Goal: Browse casually: Explore the website without a specific task or goal

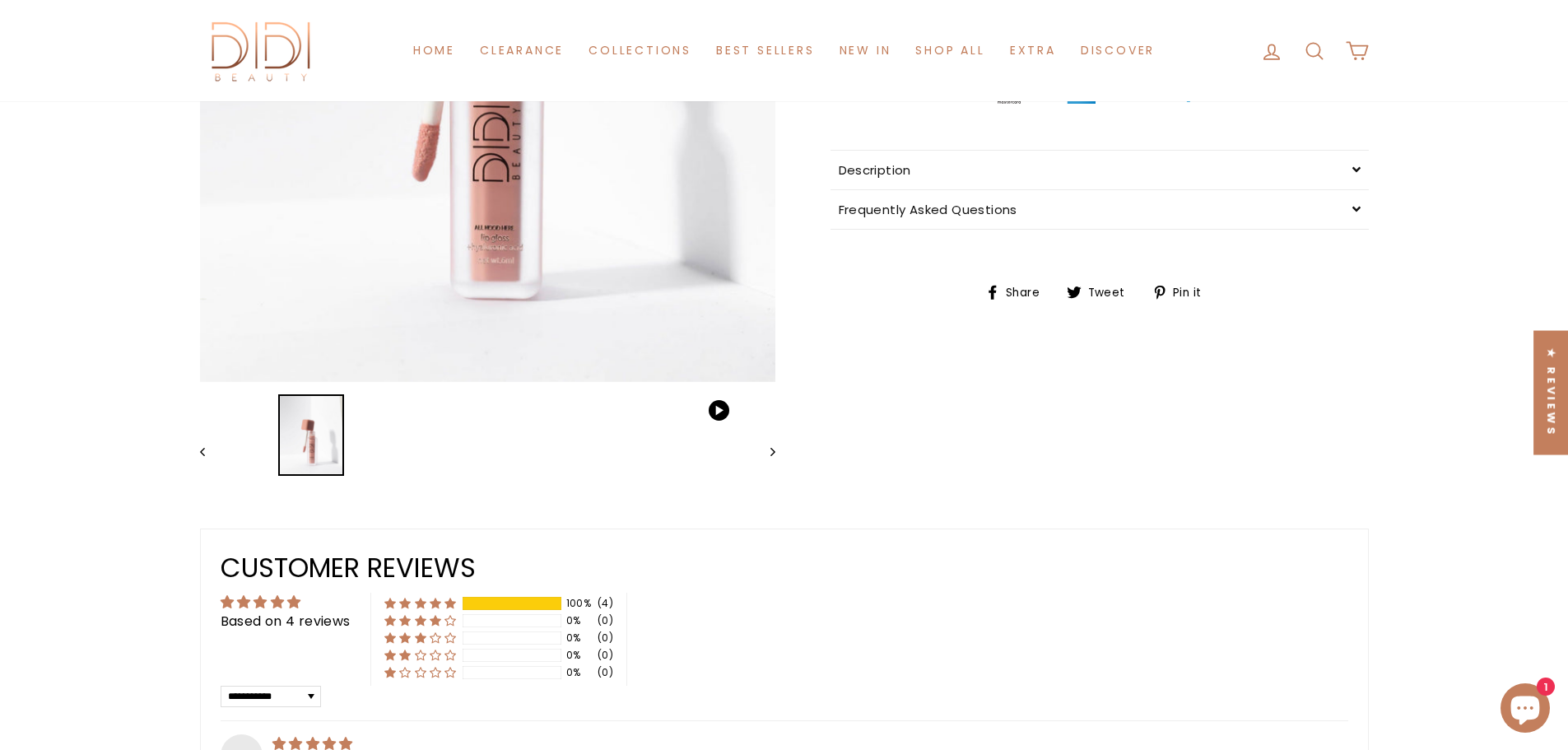
scroll to position [741, 0]
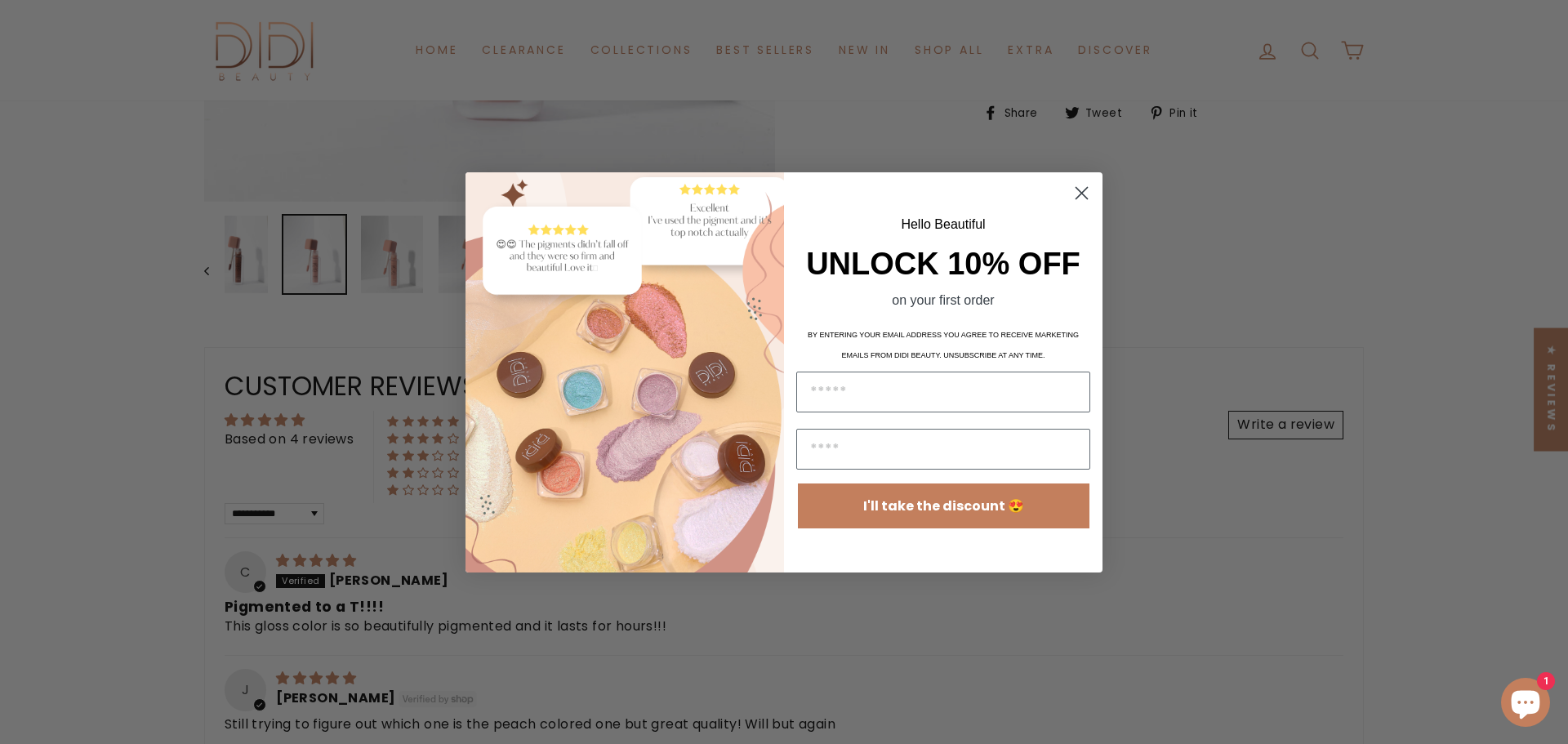
click at [1079, 193] on circle "Close dialog" at bounding box center [1081, 192] width 27 height 27
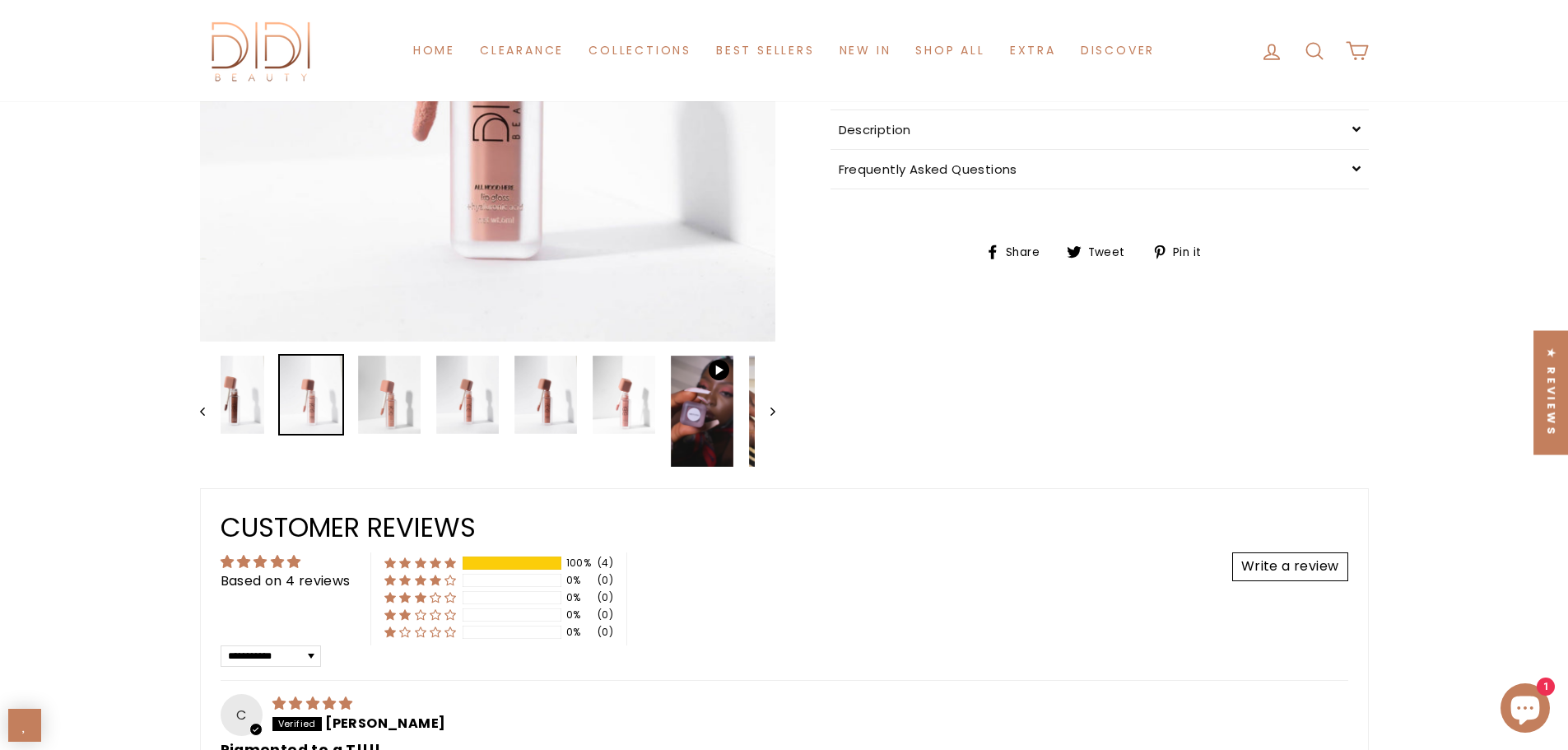
scroll to position [494, 0]
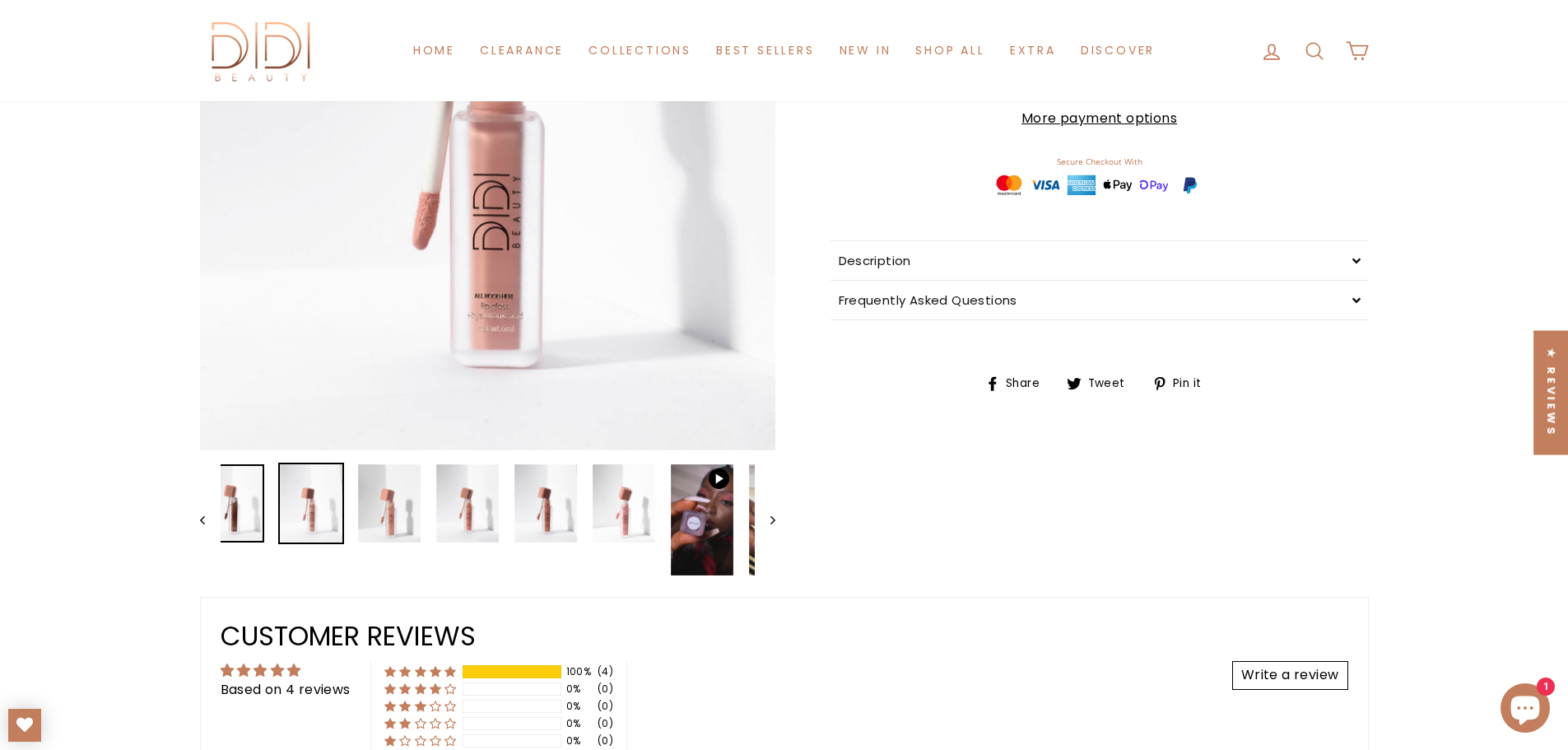
click at [248, 491] on img at bounding box center [233, 504] width 63 height 78
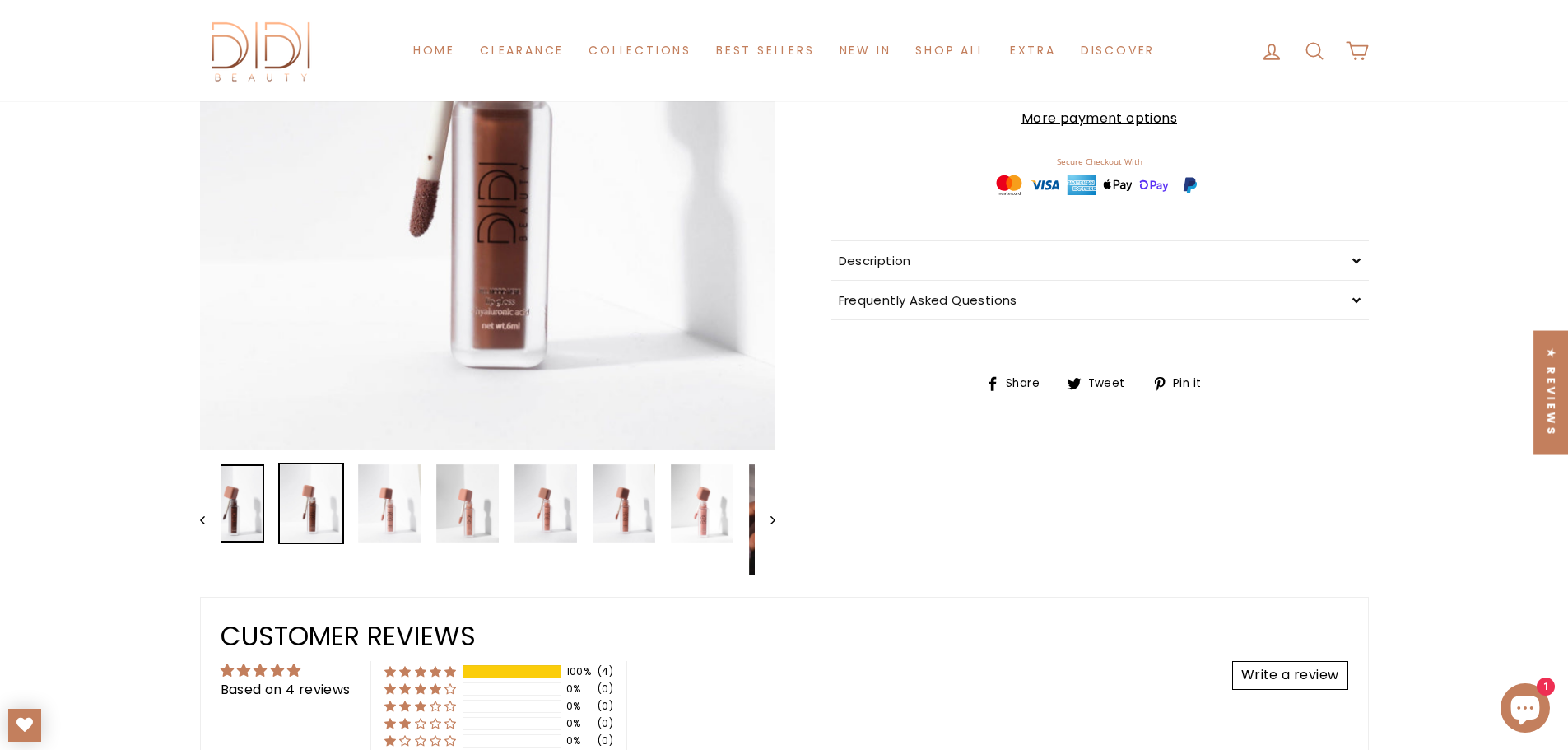
click at [264, 501] on img at bounding box center [233, 504] width 63 height 78
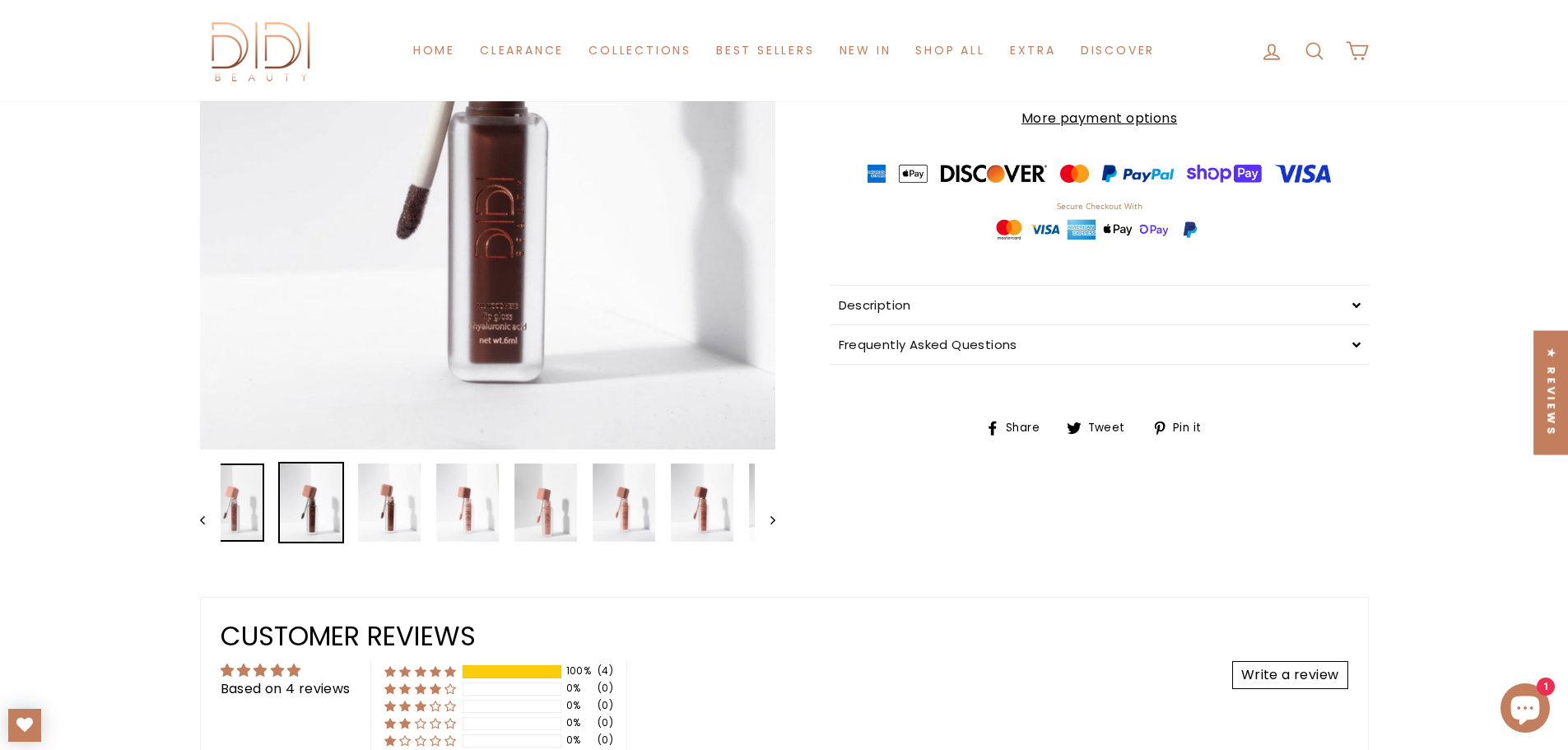
click at [252, 502] on img at bounding box center [233, 503] width 63 height 78
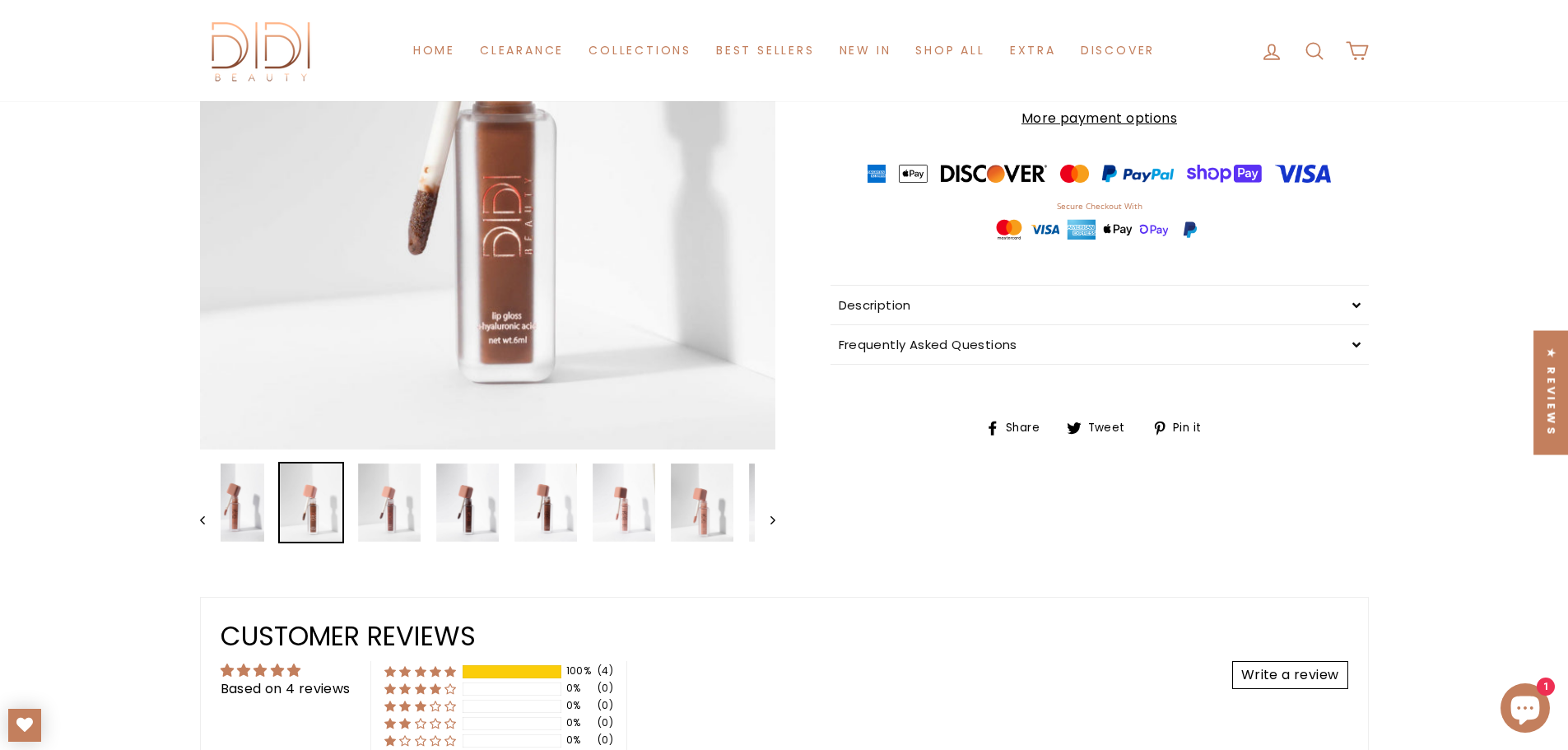
click at [280, 502] on img at bounding box center [311, 503] width 63 height 78
click at [252, 502] on img at bounding box center [233, 504] width 63 height 78
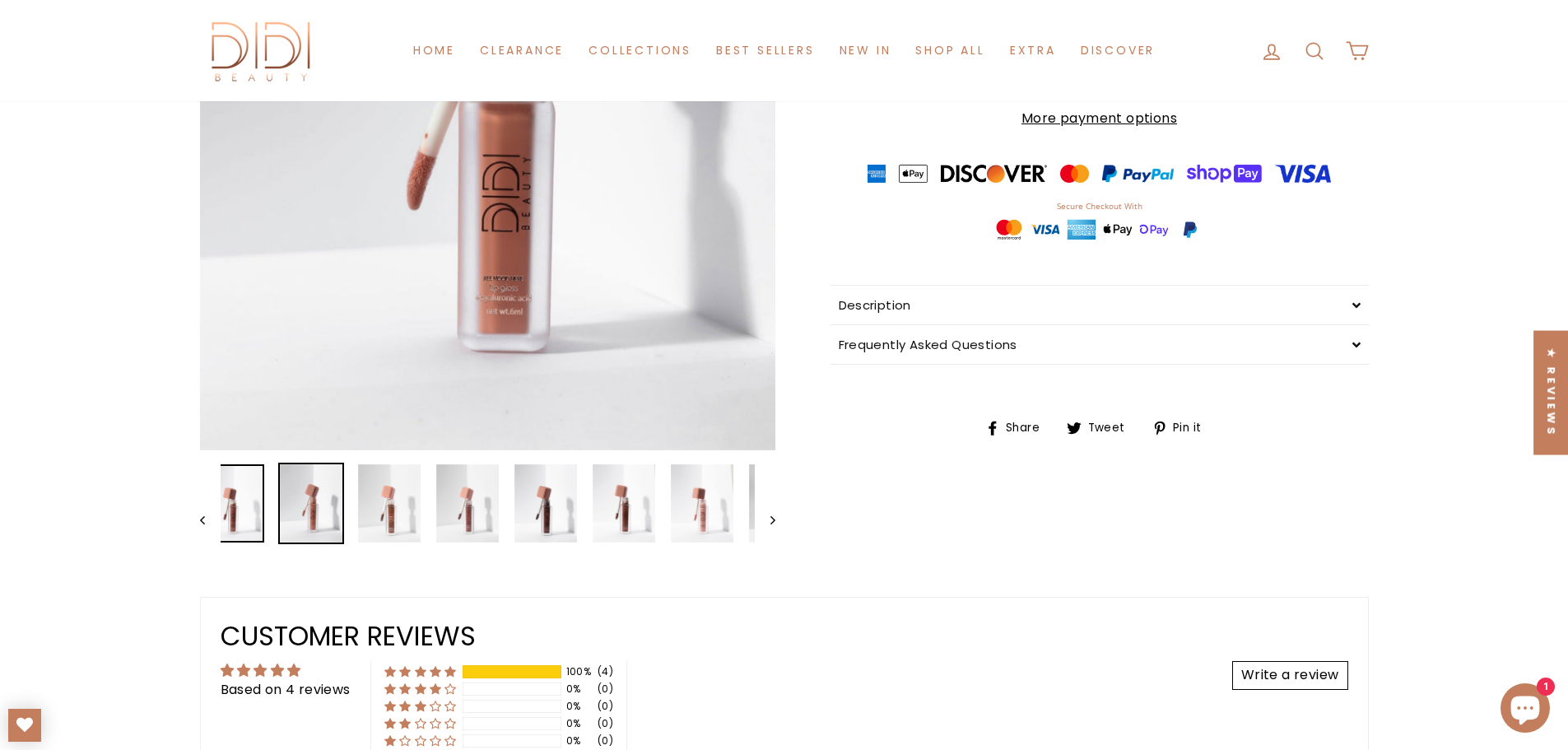
click at [252, 502] on img at bounding box center [233, 504] width 63 height 78
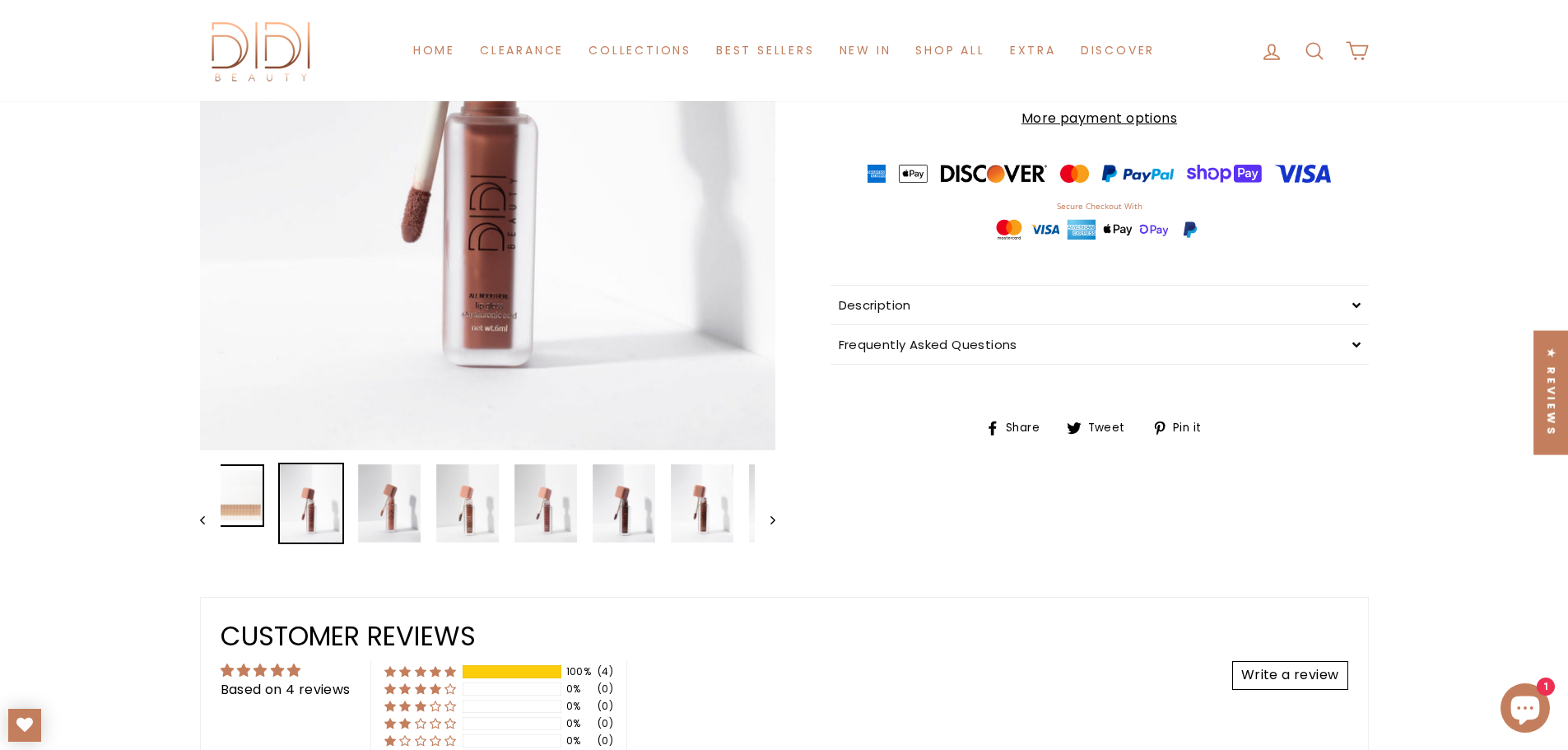
click at [252, 502] on img at bounding box center [233, 496] width 63 height 63
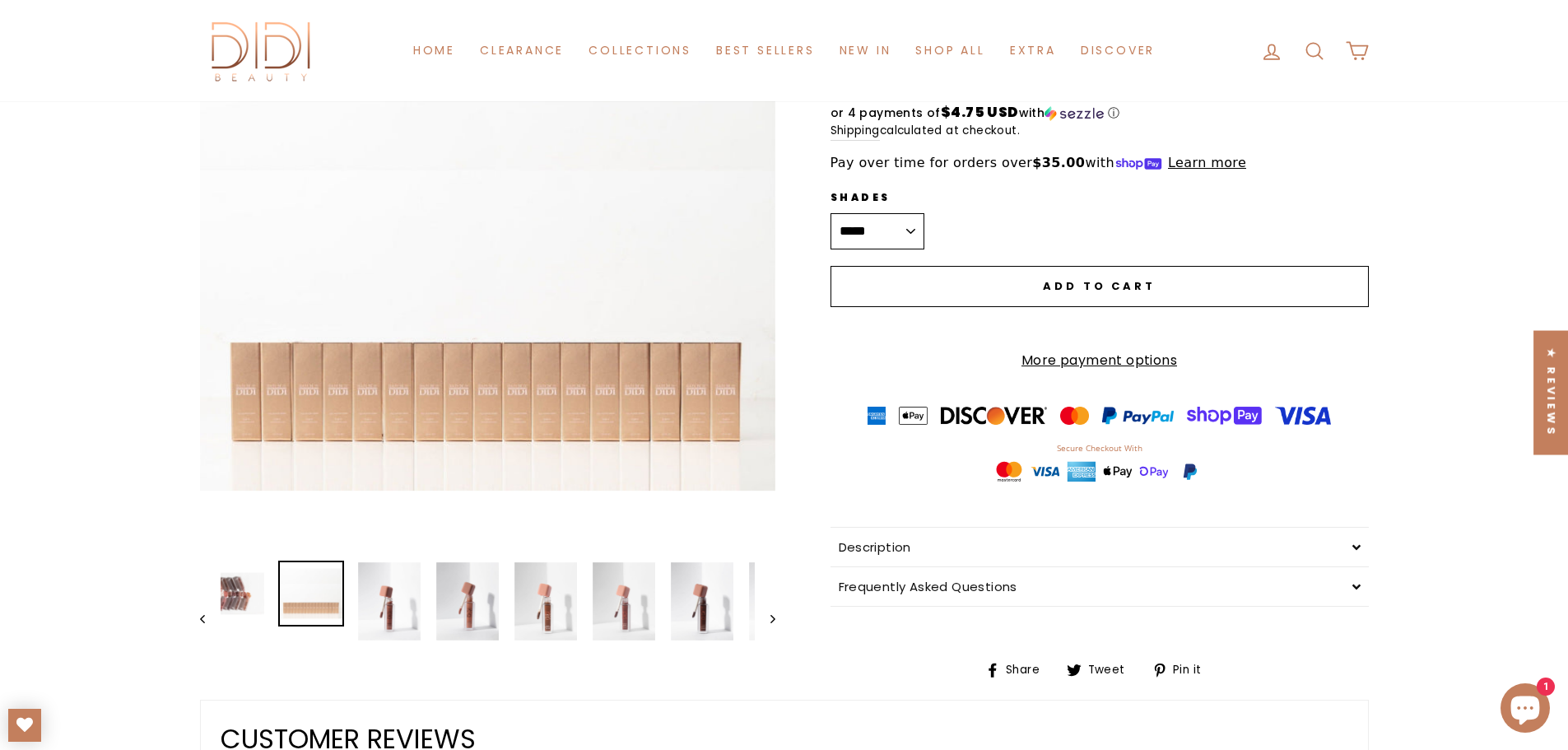
scroll to position [247, 0]
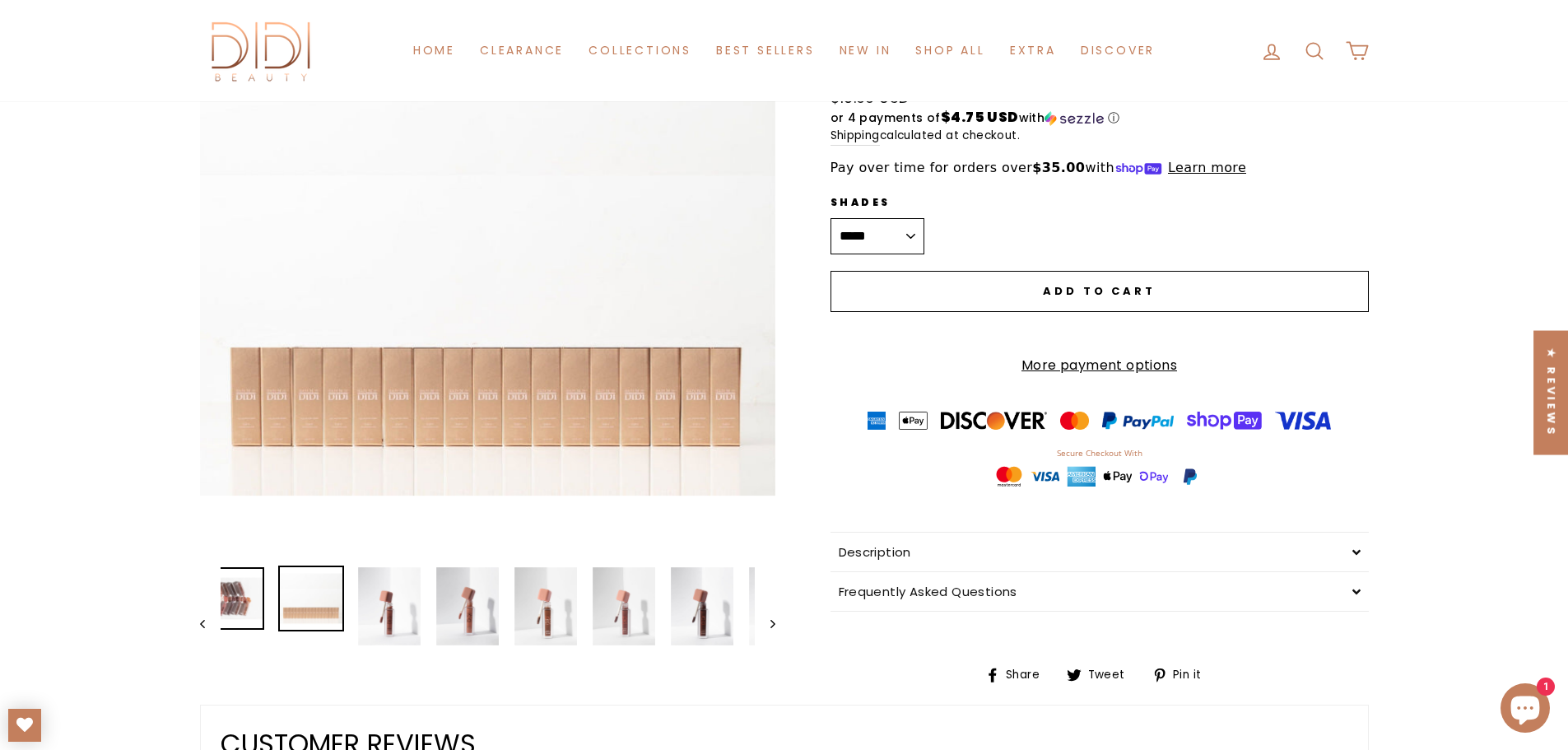
click at [237, 602] on img at bounding box center [233, 598] width 63 height 63
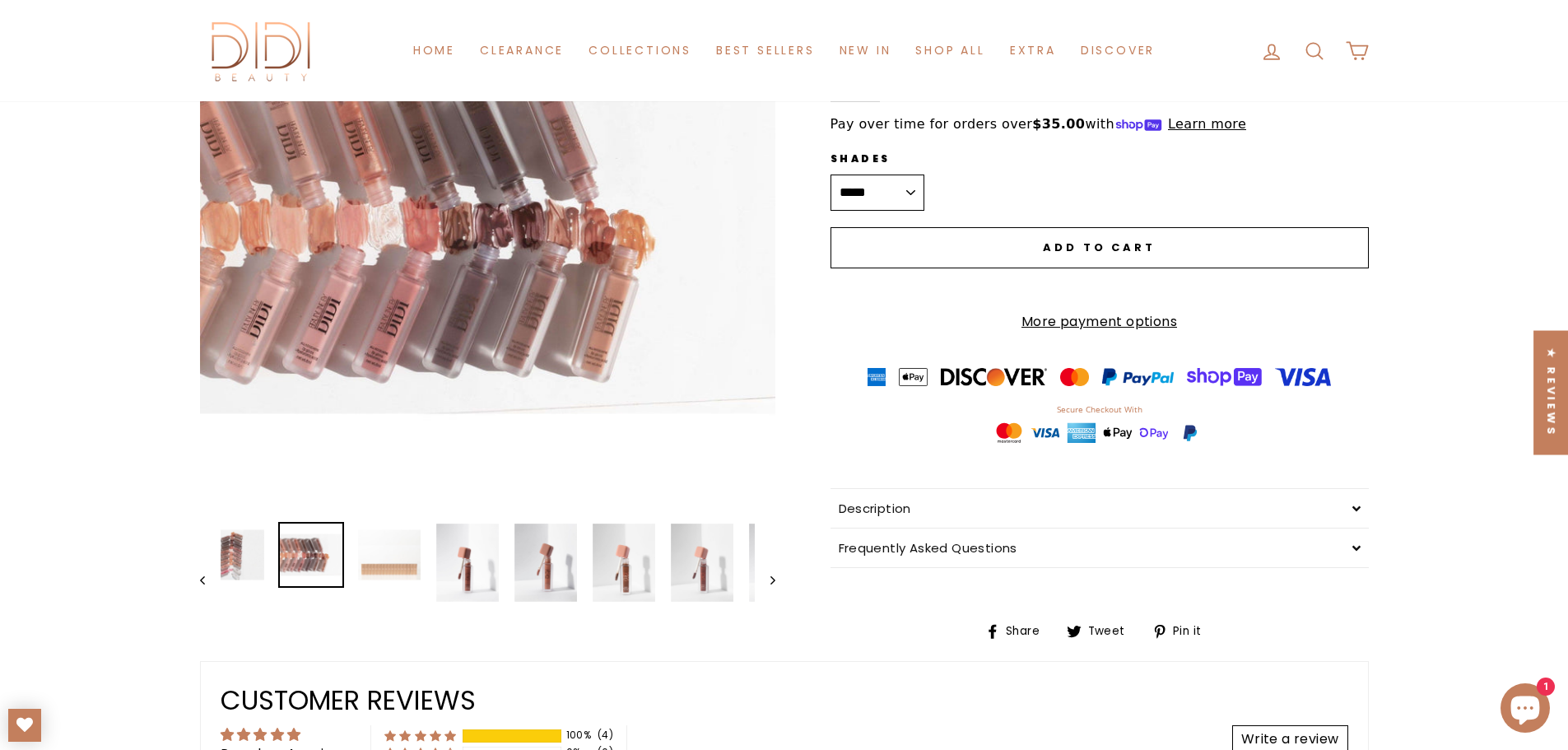
scroll to position [330, 0]
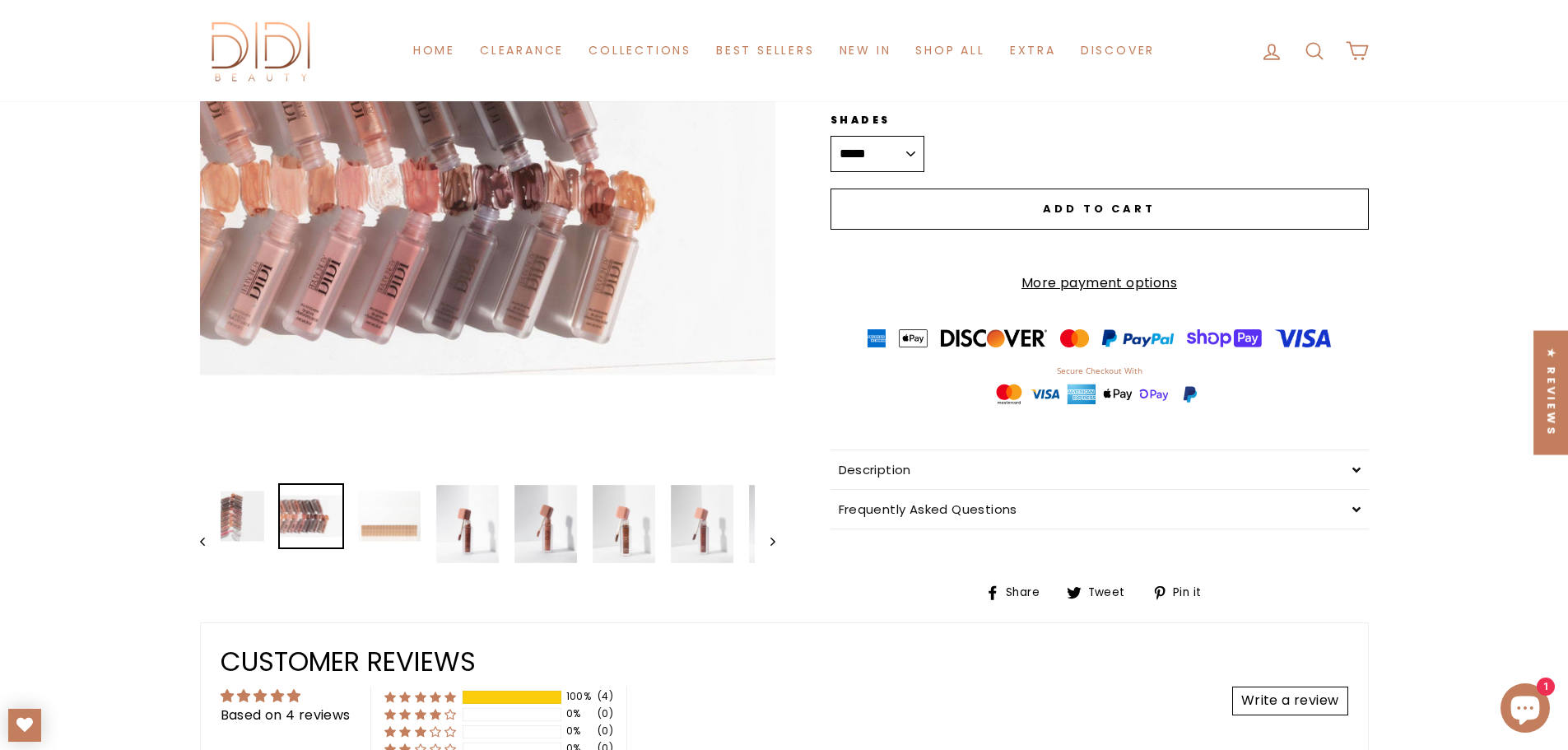
drag, startPoint x: 312, startPoint y: 527, endPoint x: 586, endPoint y: 515, distance: 274.3
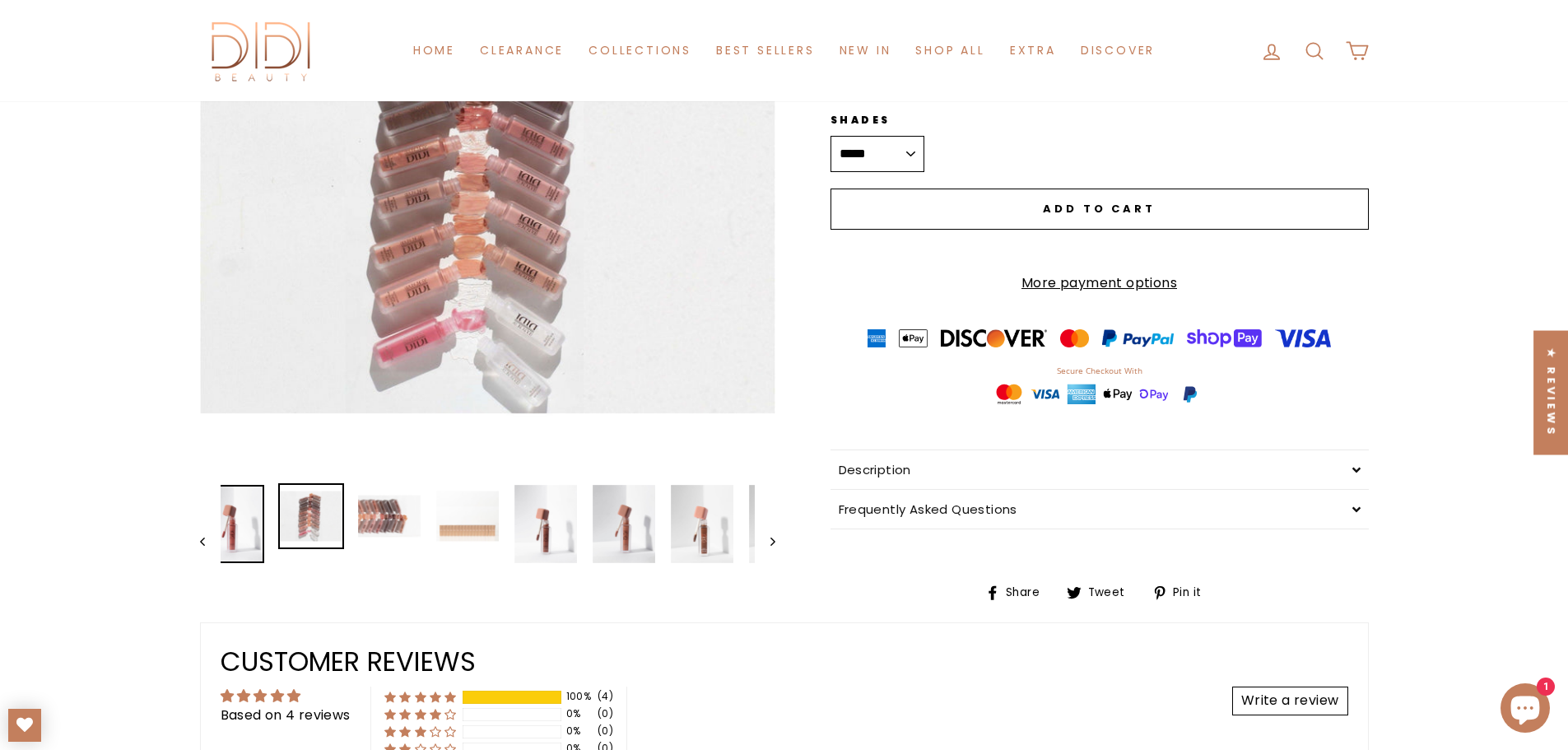
click at [249, 516] on img at bounding box center [233, 524] width 63 height 78
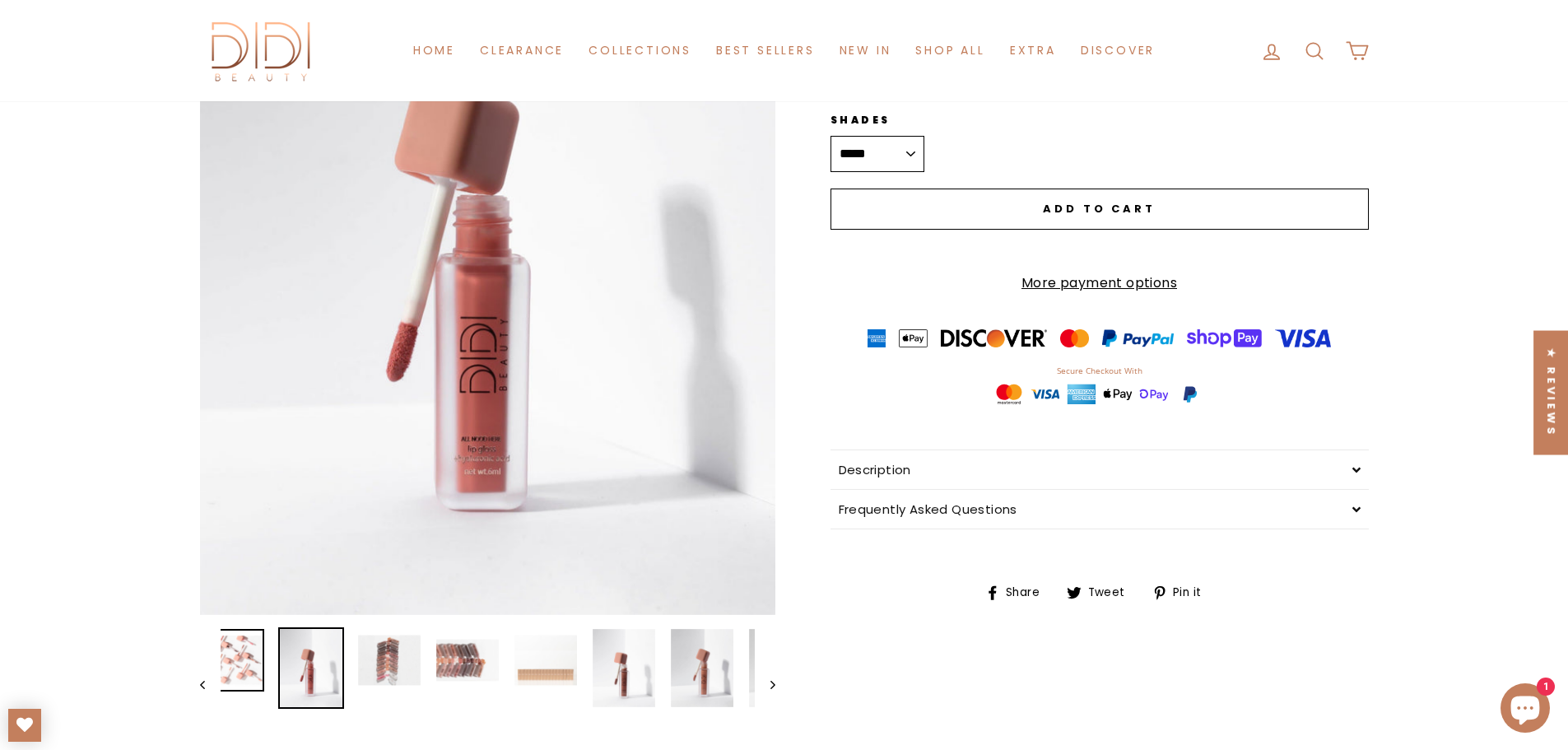
click at [249, 680] on img at bounding box center [233, 660] width 63 height 63
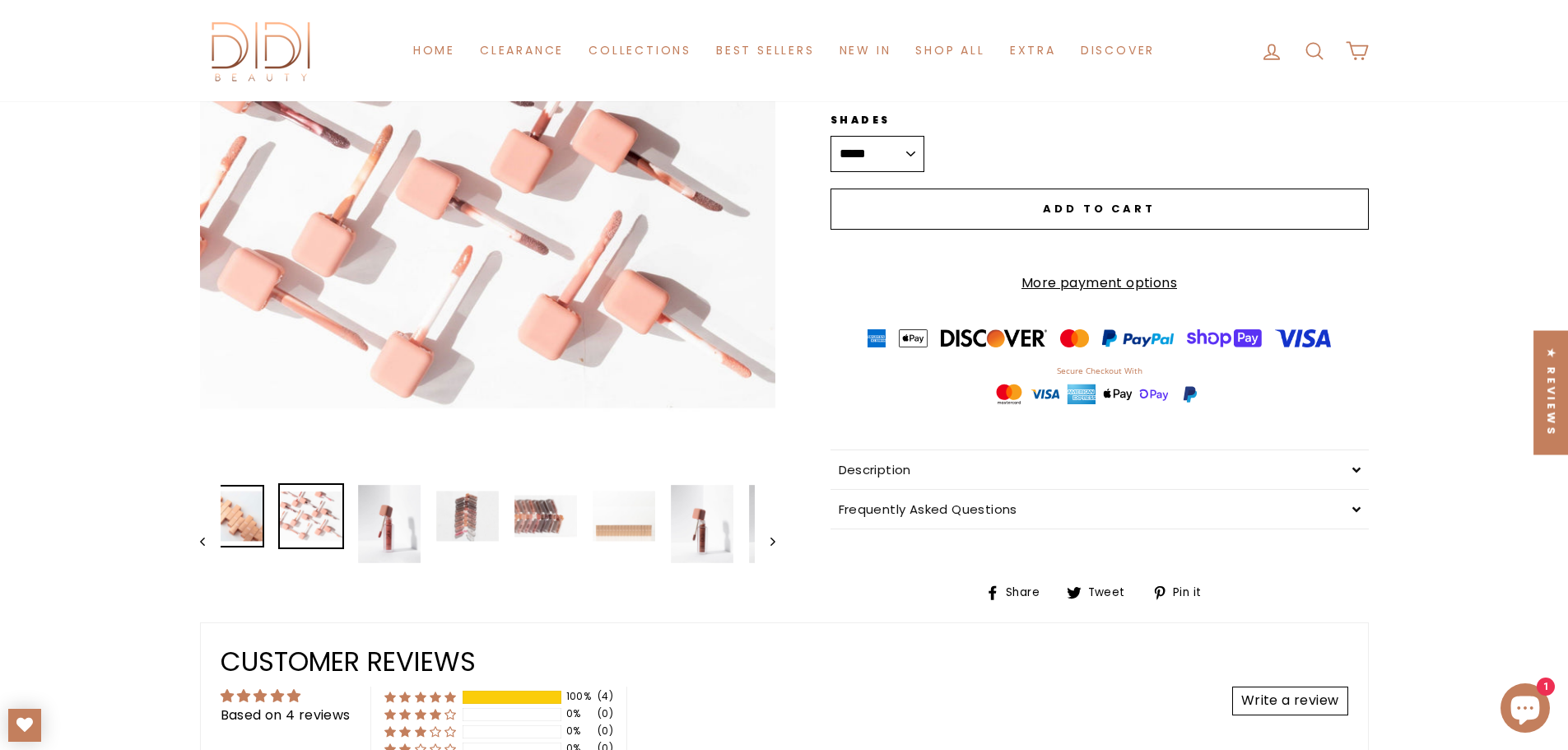
click at [247, 541] on img at bounding box center [233, 516] width 63 height 63
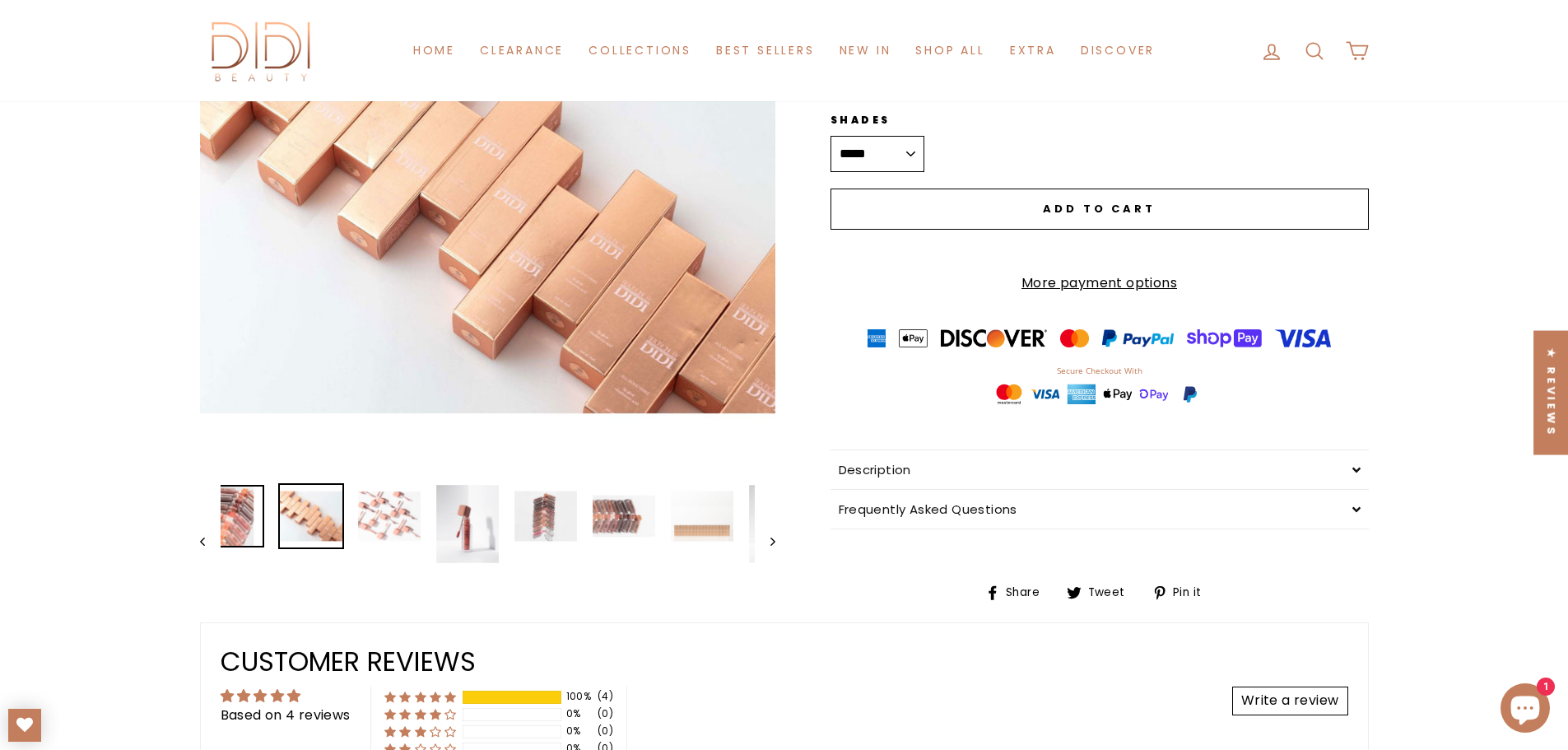
click at [249, 531] on img at bounding box center [233, 516] width 63 height 63
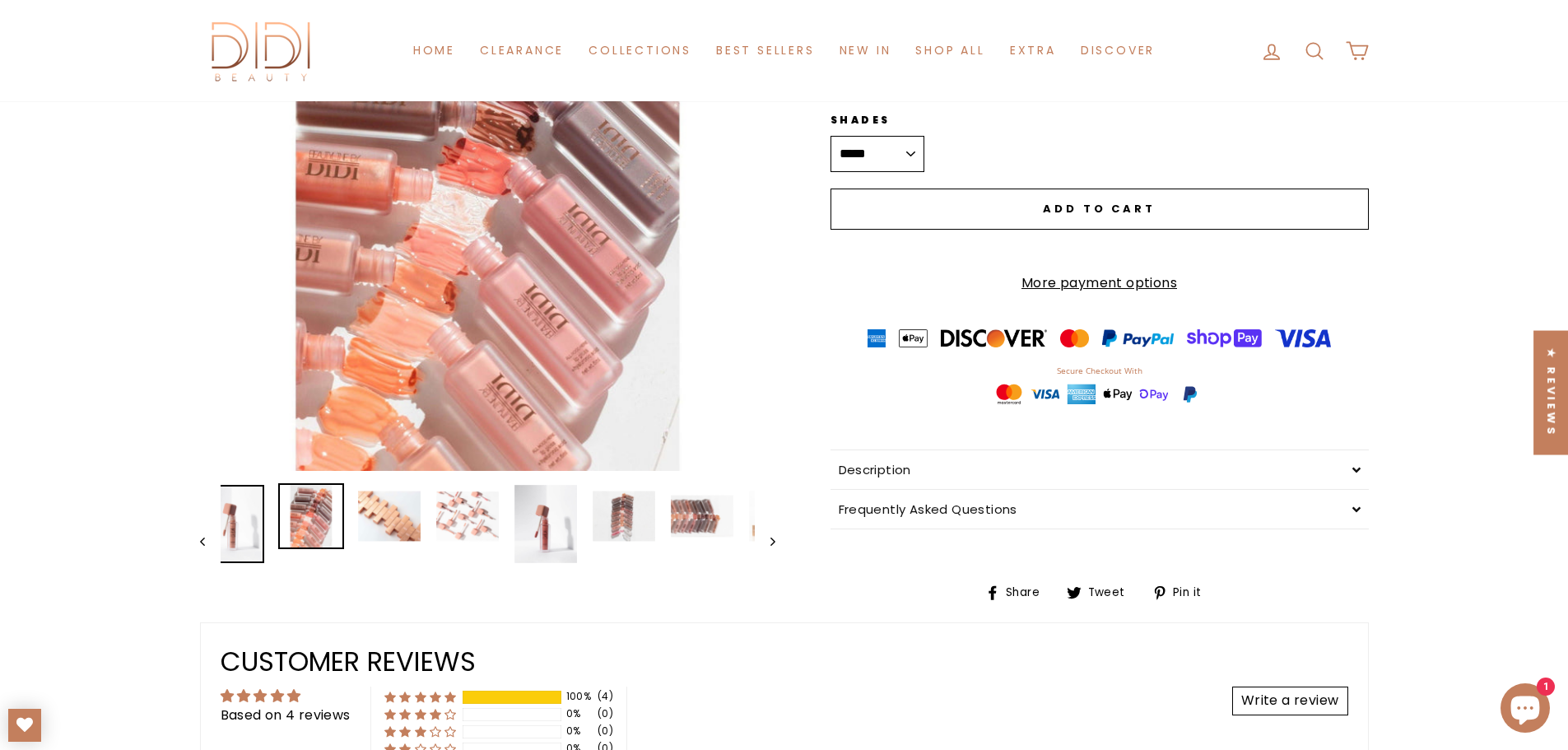
click at [249, 531] on img at bounding box center [233, 524] width 63 height 78
click at [249, 531] on link at bounding box center [233, 524] width 63 height 78
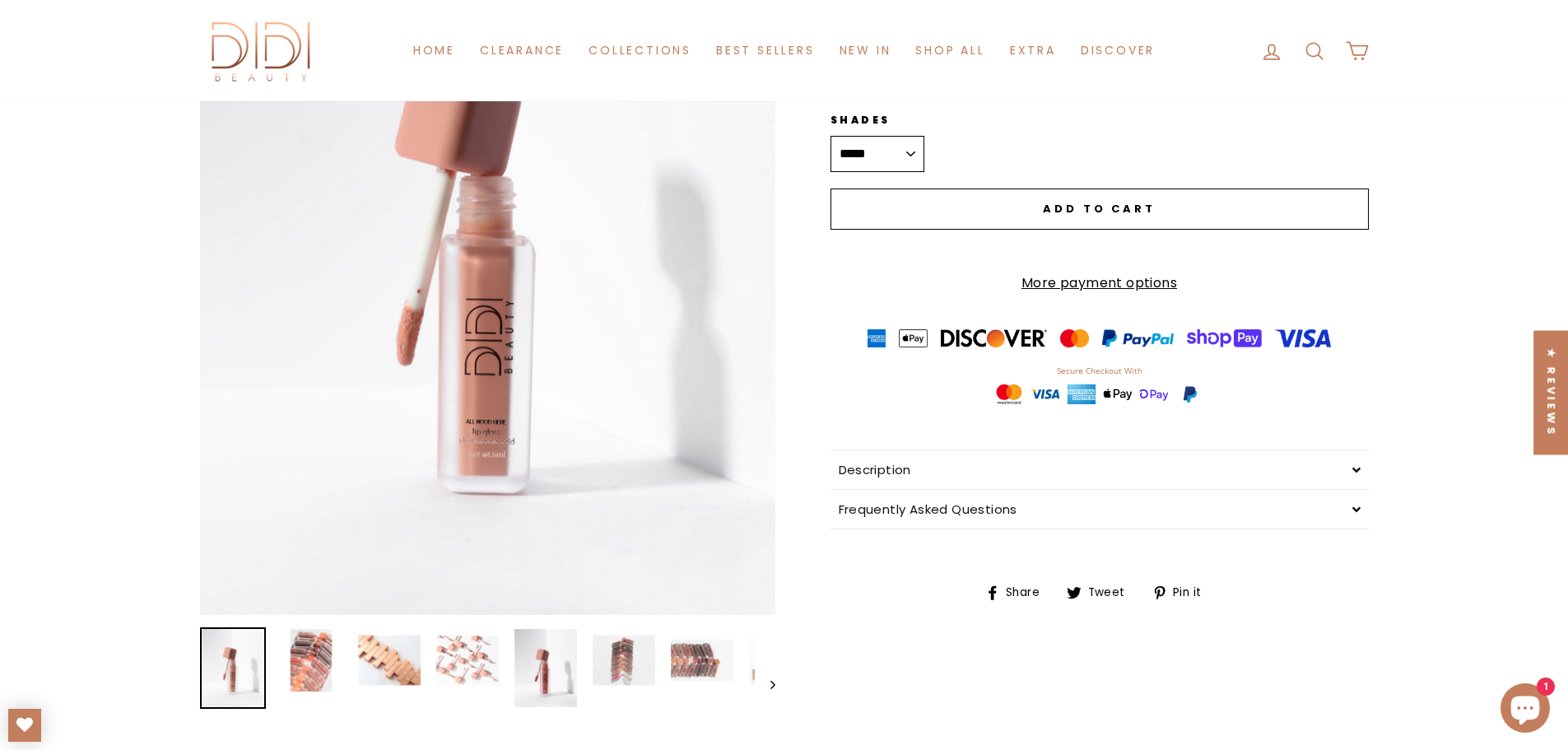
drag, startPoint x: 550, startPoint y: 339, endPoint x: 719, endPoint y: 318, distance: 170.3
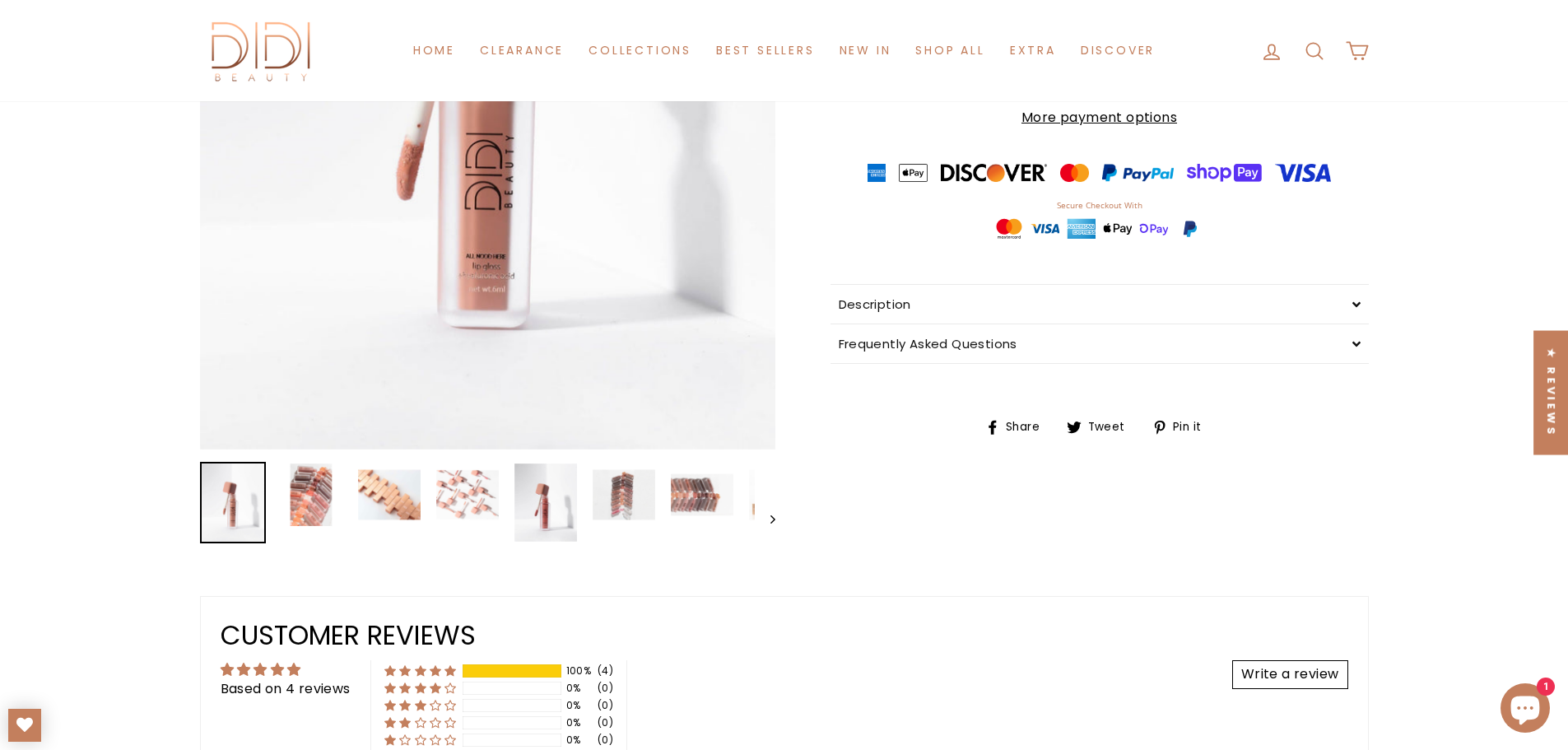
scroll to position [576, 0]
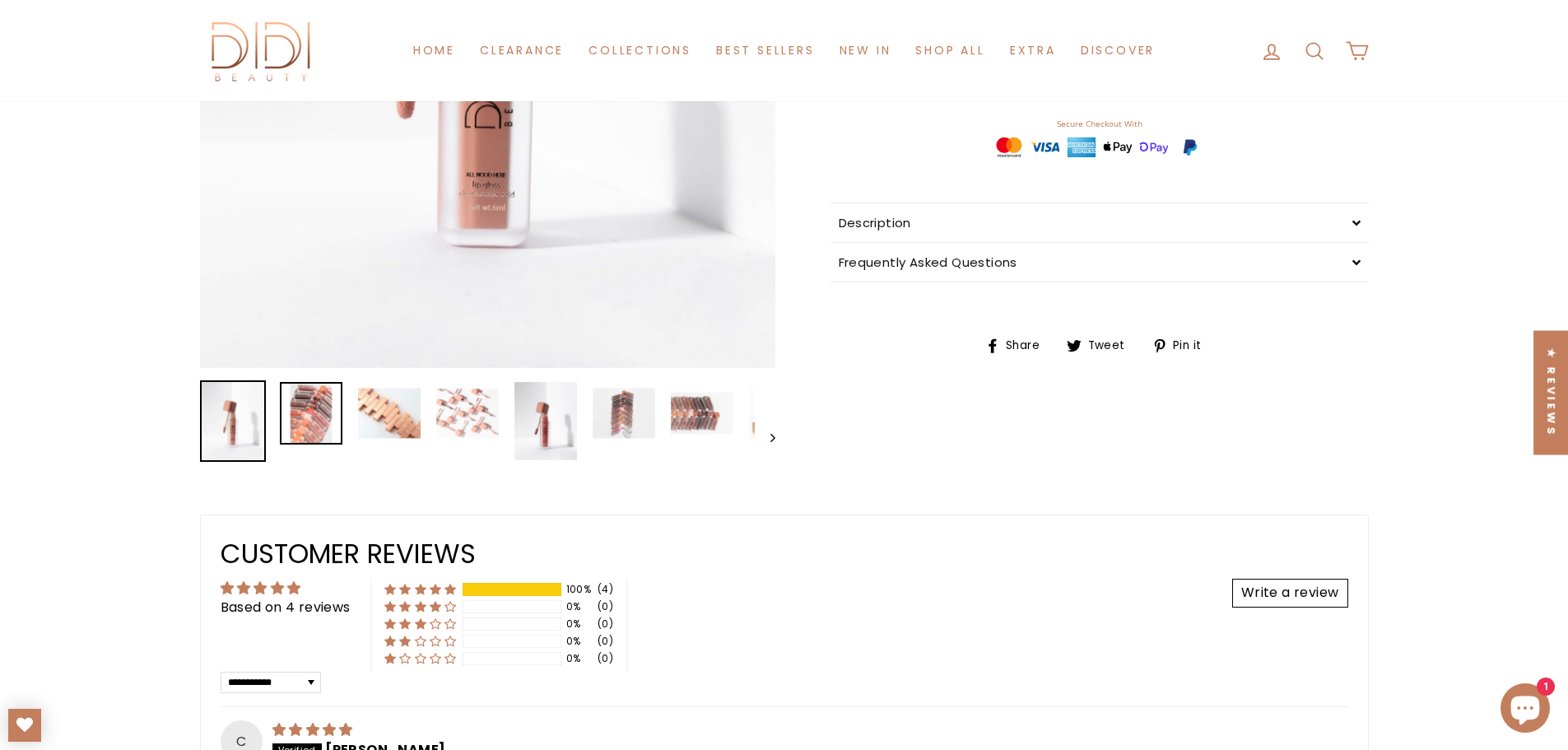
click at [316, 420] on img at bounding box center [311, 413] width 63 height 63
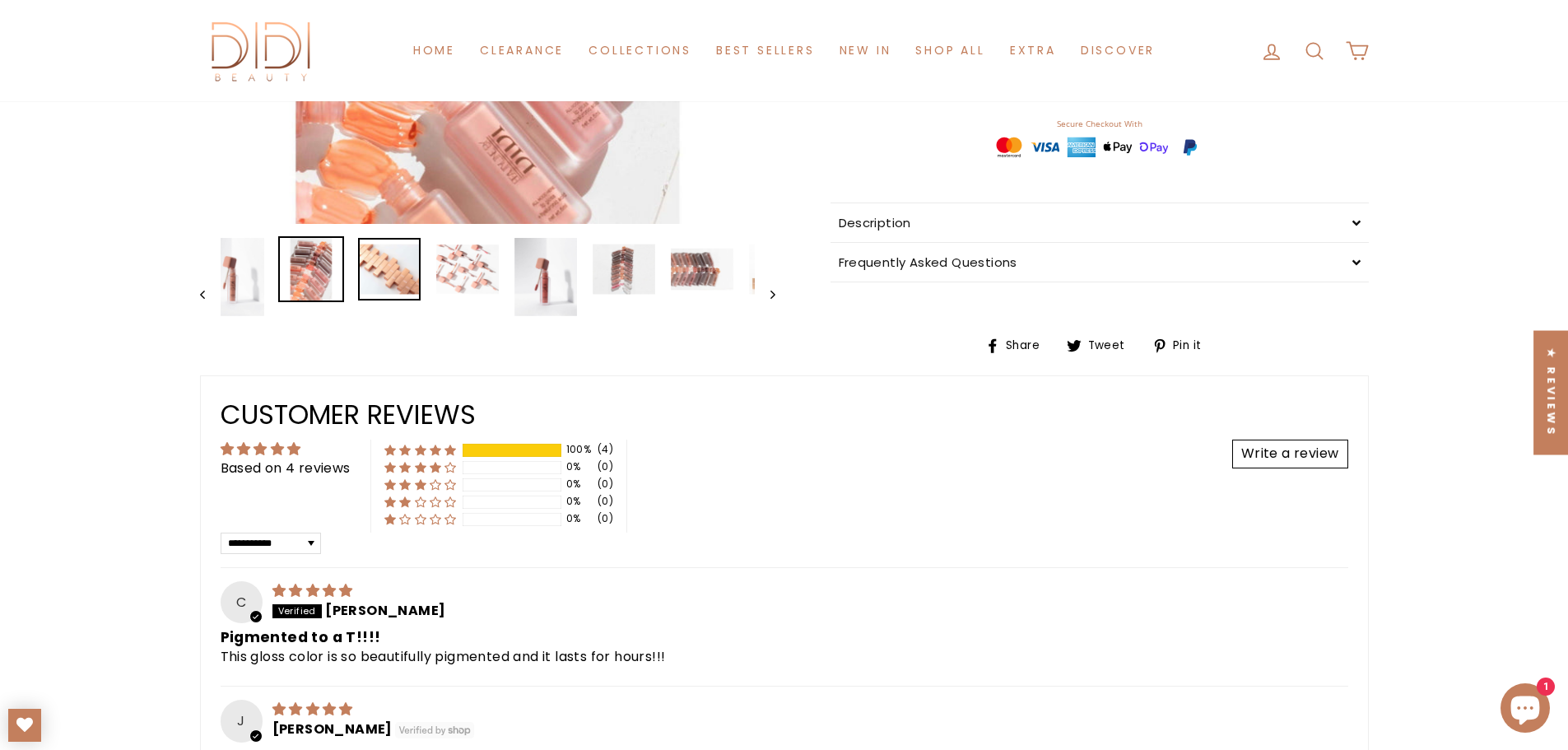
drag, startPoint x: 362, startPoint y: 268, endPoint x: 580, endPoint y: 229, distance: 221.5
click at [365, 268] on img at bounding box center [389, 269] width 63 height 63
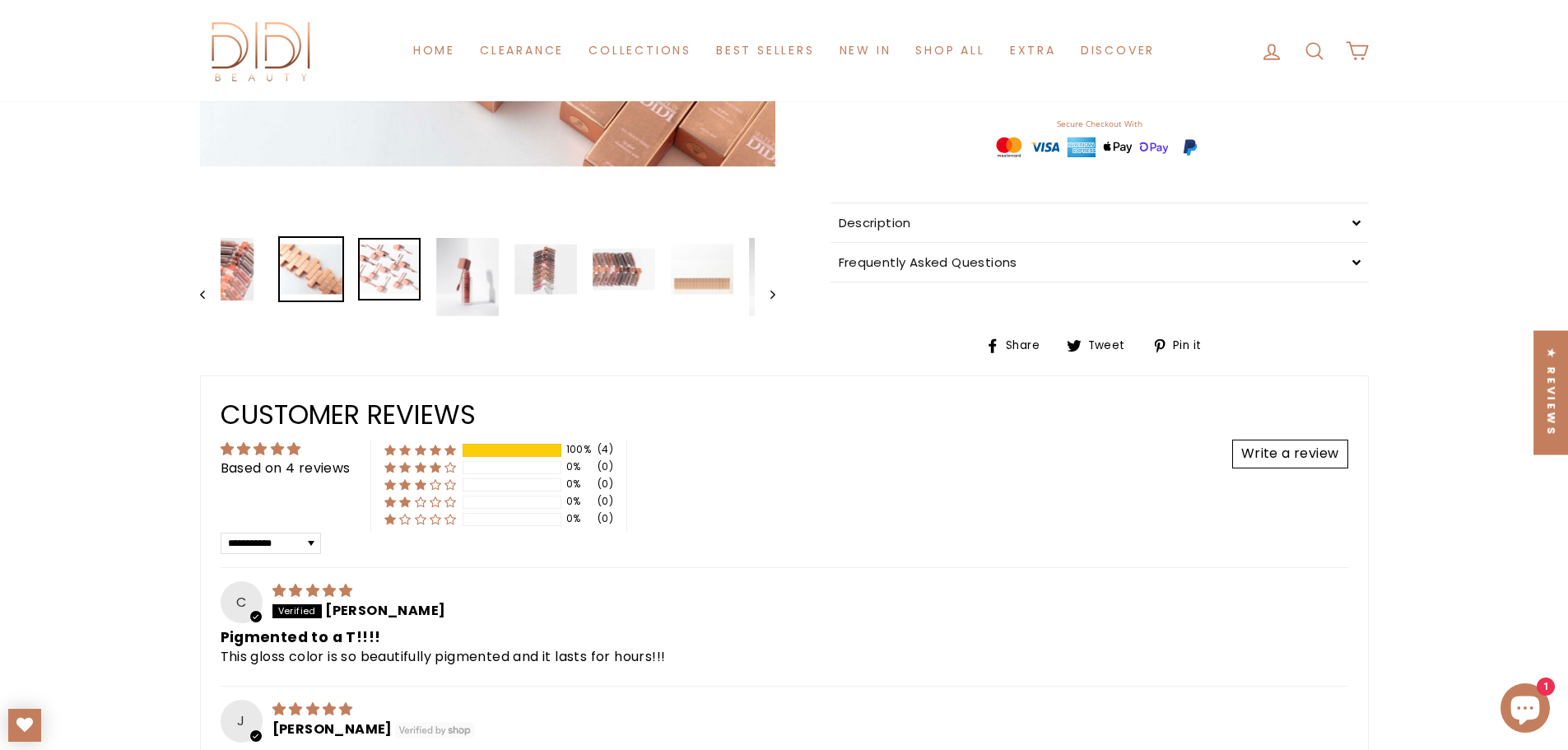
click at [404, 257] on img at bounding box center [389, 269] width 63 height 63
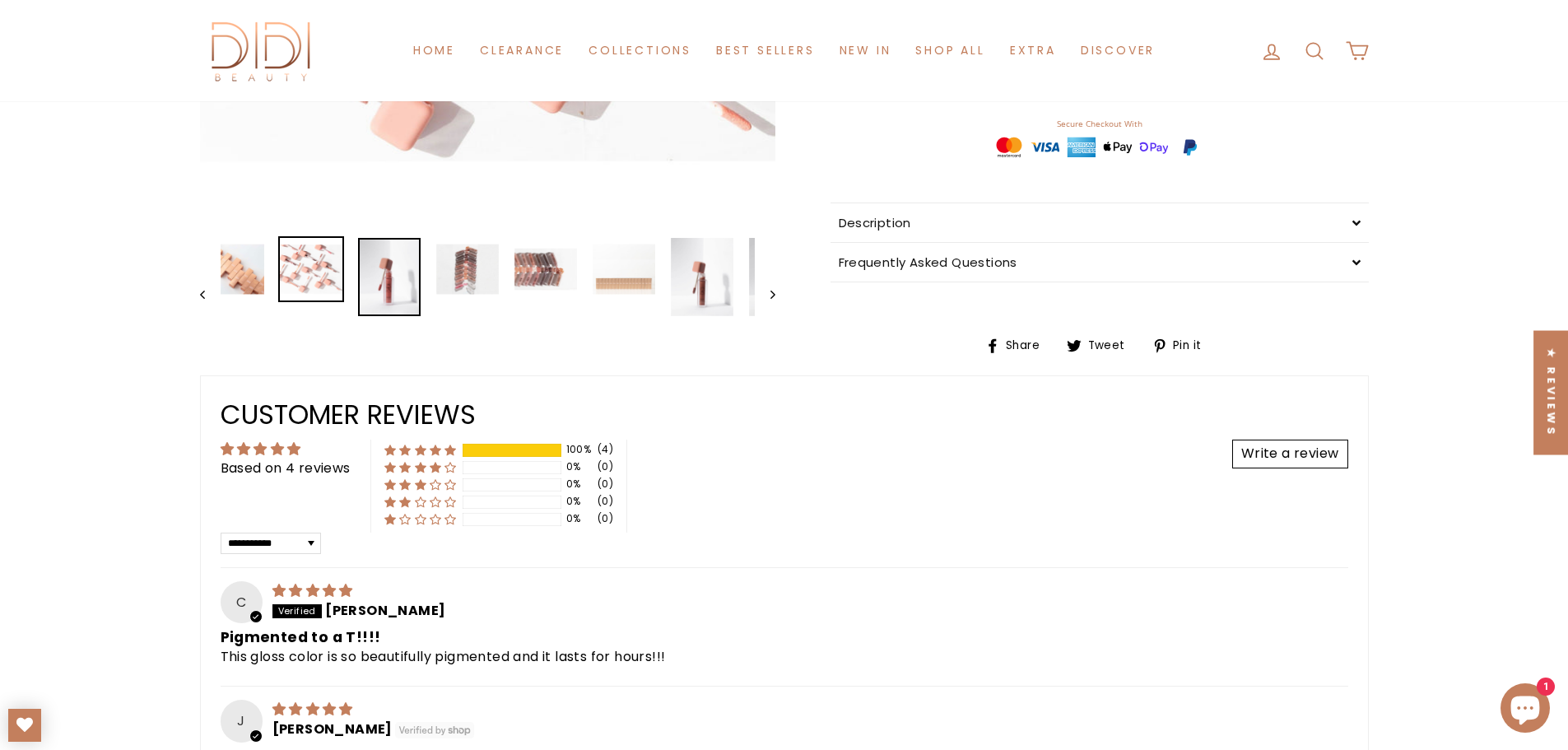
click at [386, 269] on img at bounding box center [389, 277] width 63 height 78
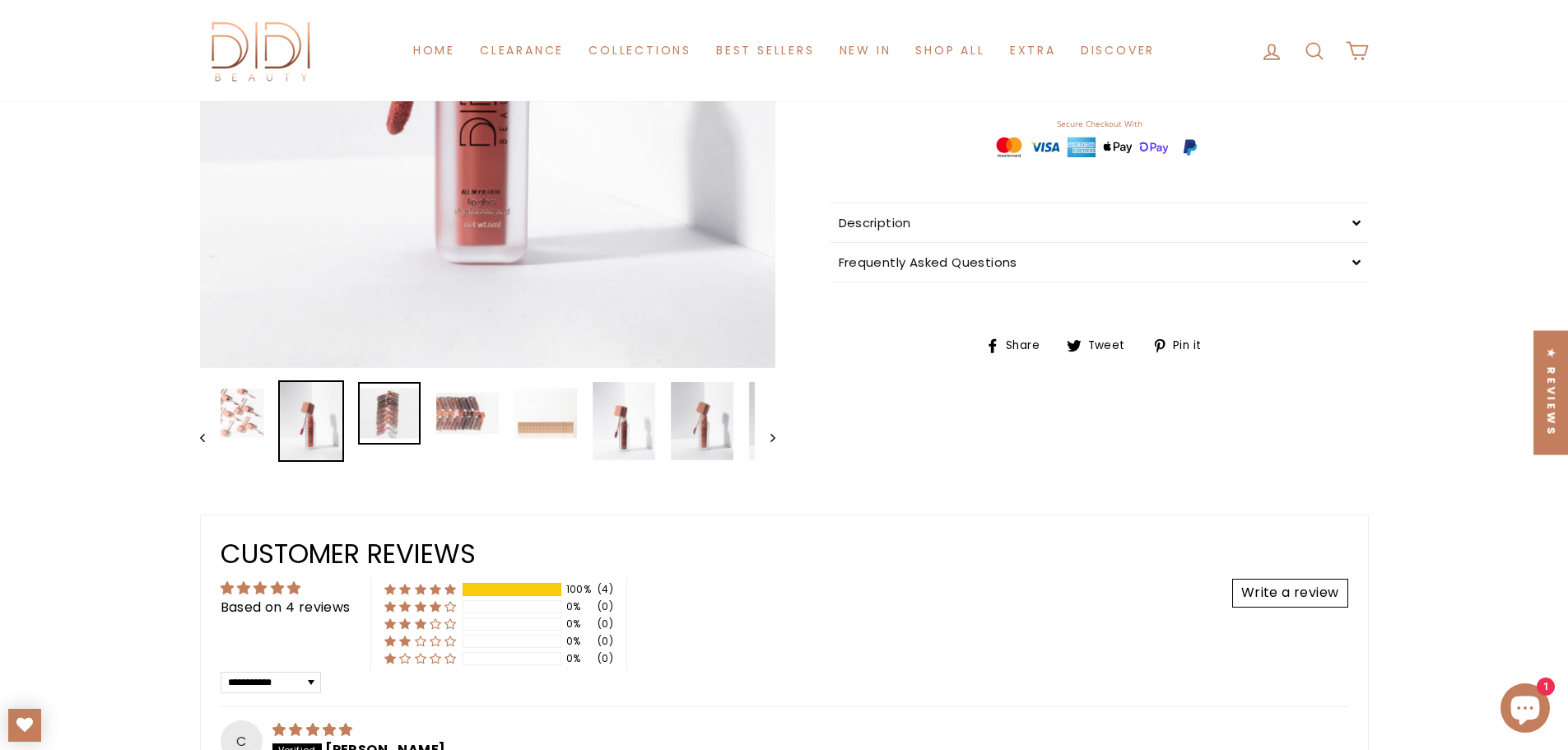
click at [380, 398] on img at bounding box center [389, 413] width 63 height 63
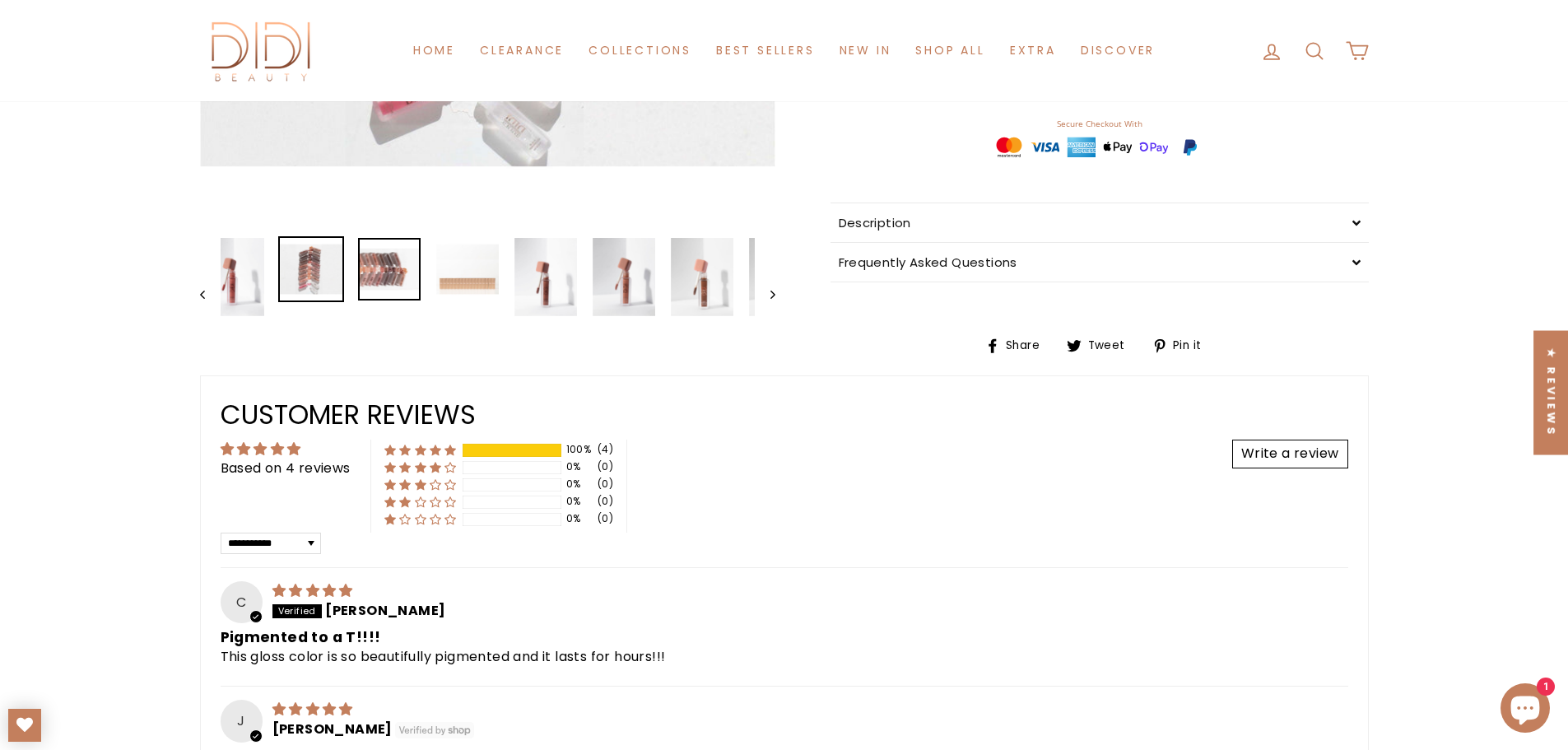
click at [383, 264] on img at bounding box center [389, 269] width 63 height 63
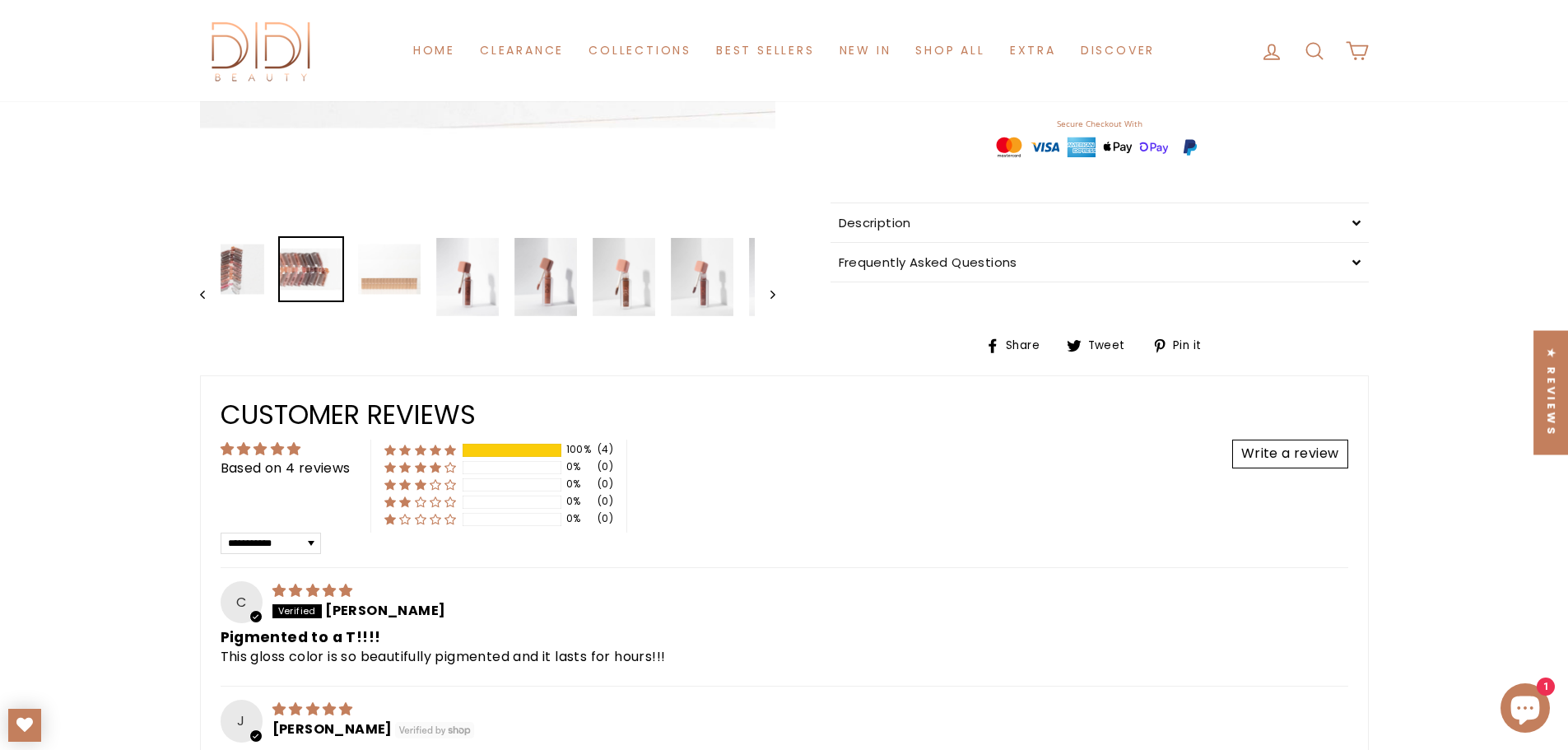
click at [400, 249] on img at bounding box center [389, 269] width 63 height 63
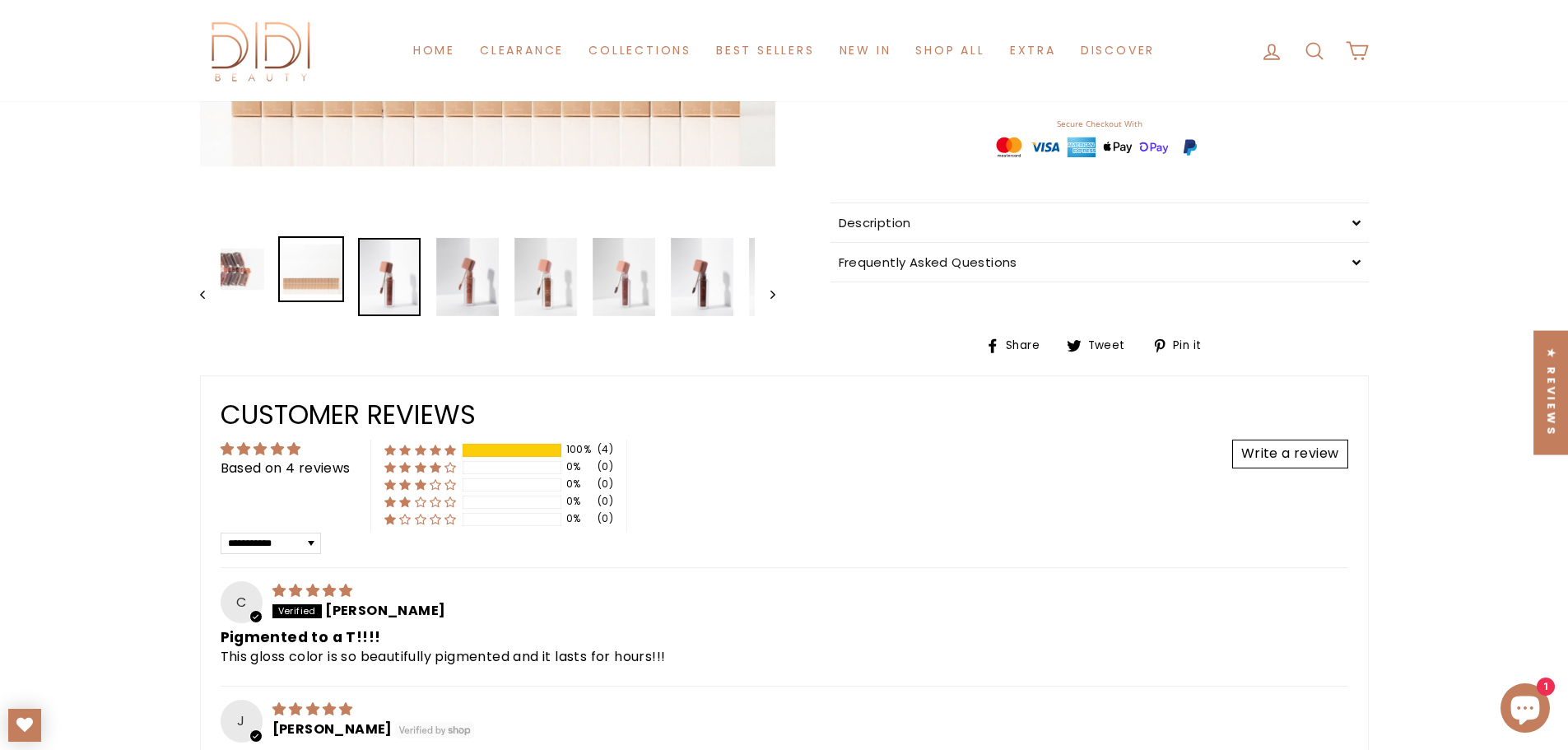
click at [388, 271] on img at bounding box center [389, 277] width 63 height 78
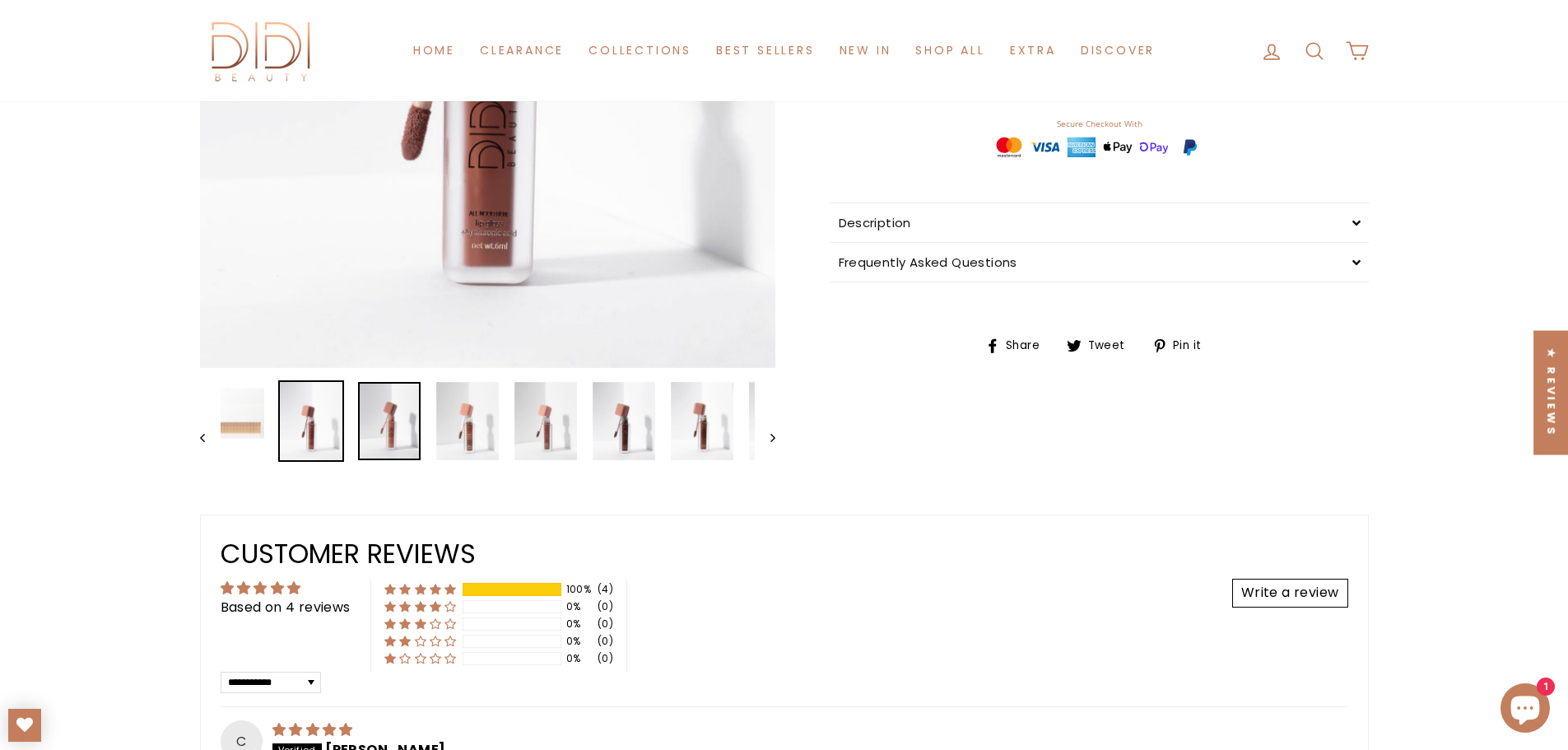
click at [409, 440] on img at bounding box center [389, 421] width 63 height 78
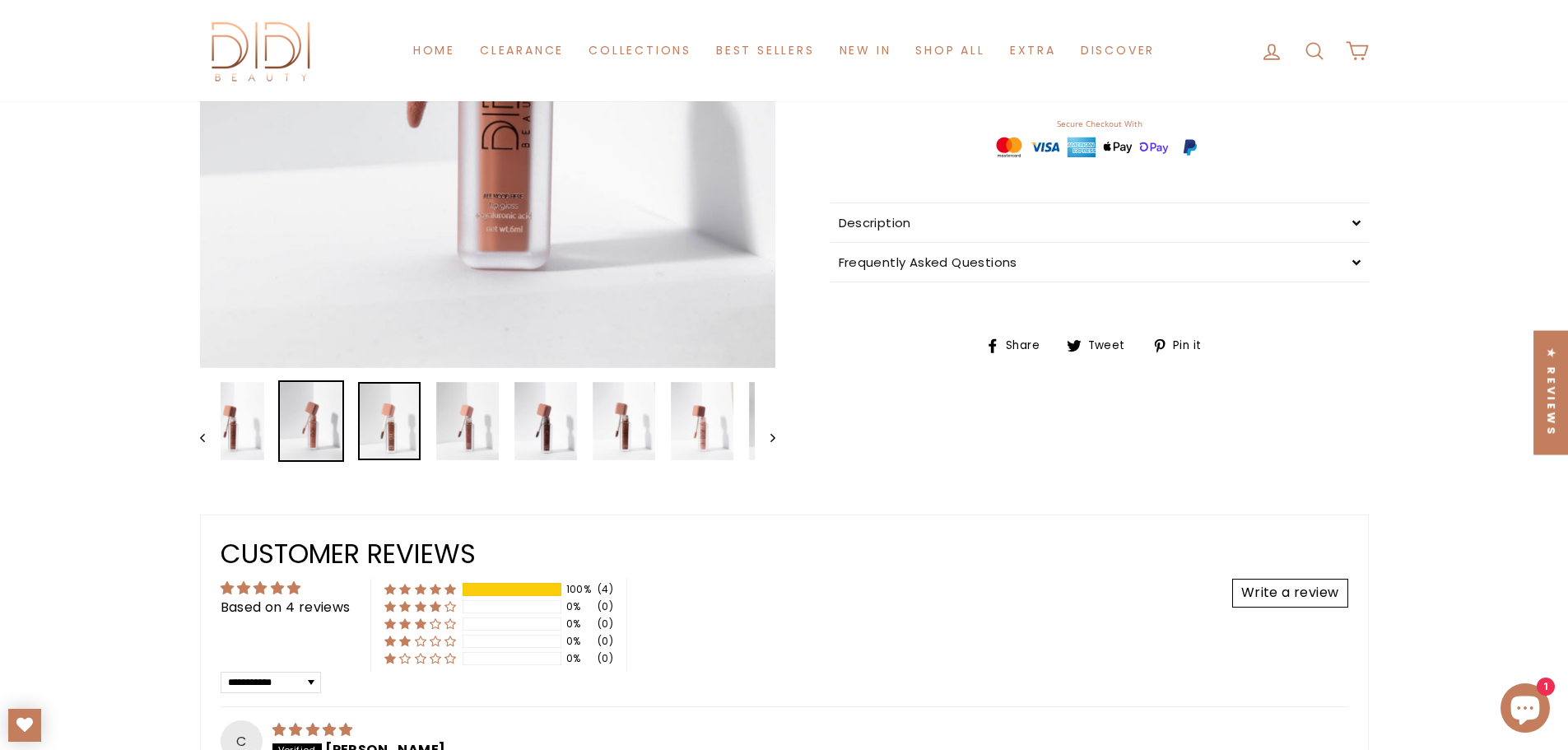
click at [399, 413] on img at bounding box center [389, 421] width 63 height 78
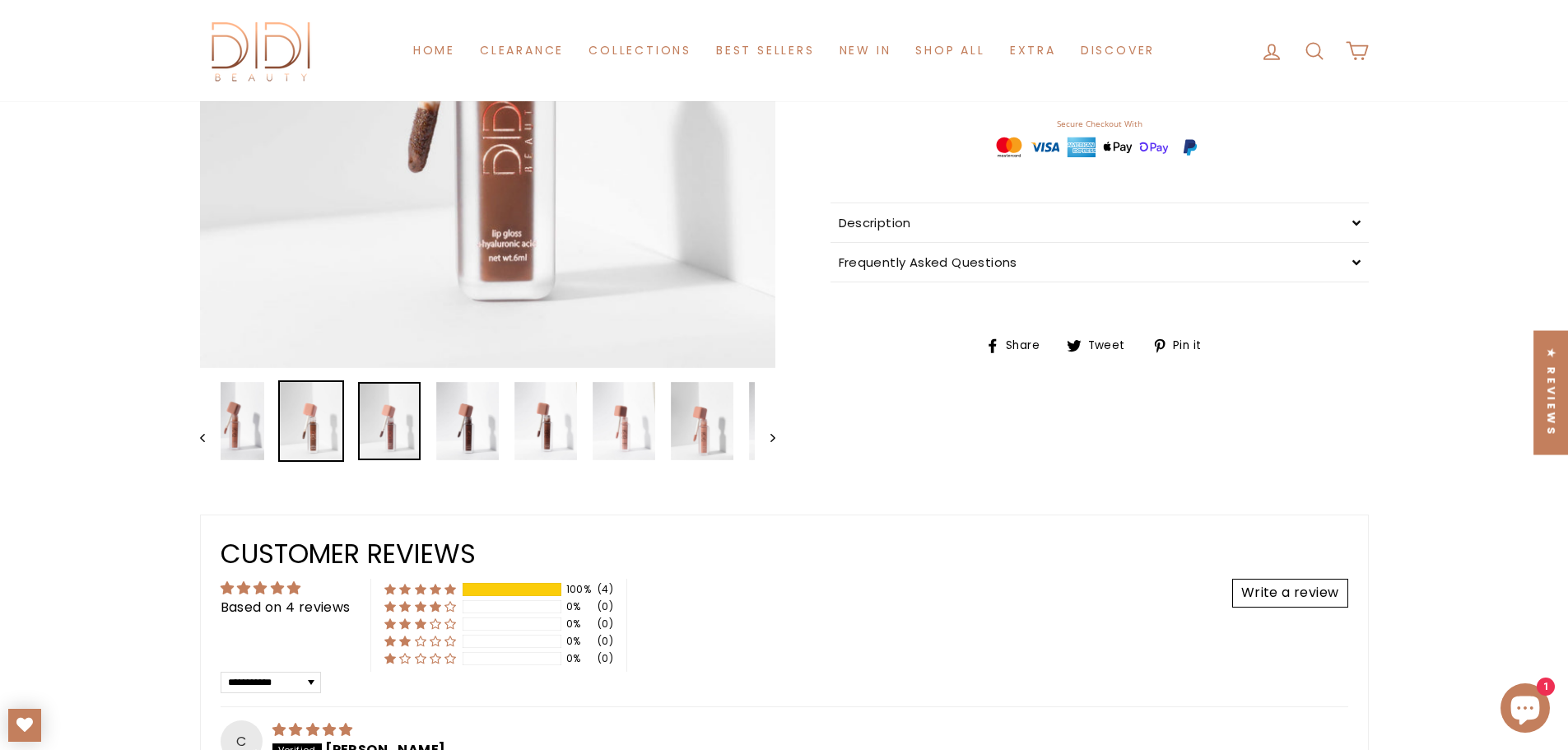
click at [399, 413] on div at bounding box center [389, 421] width 66 height 82
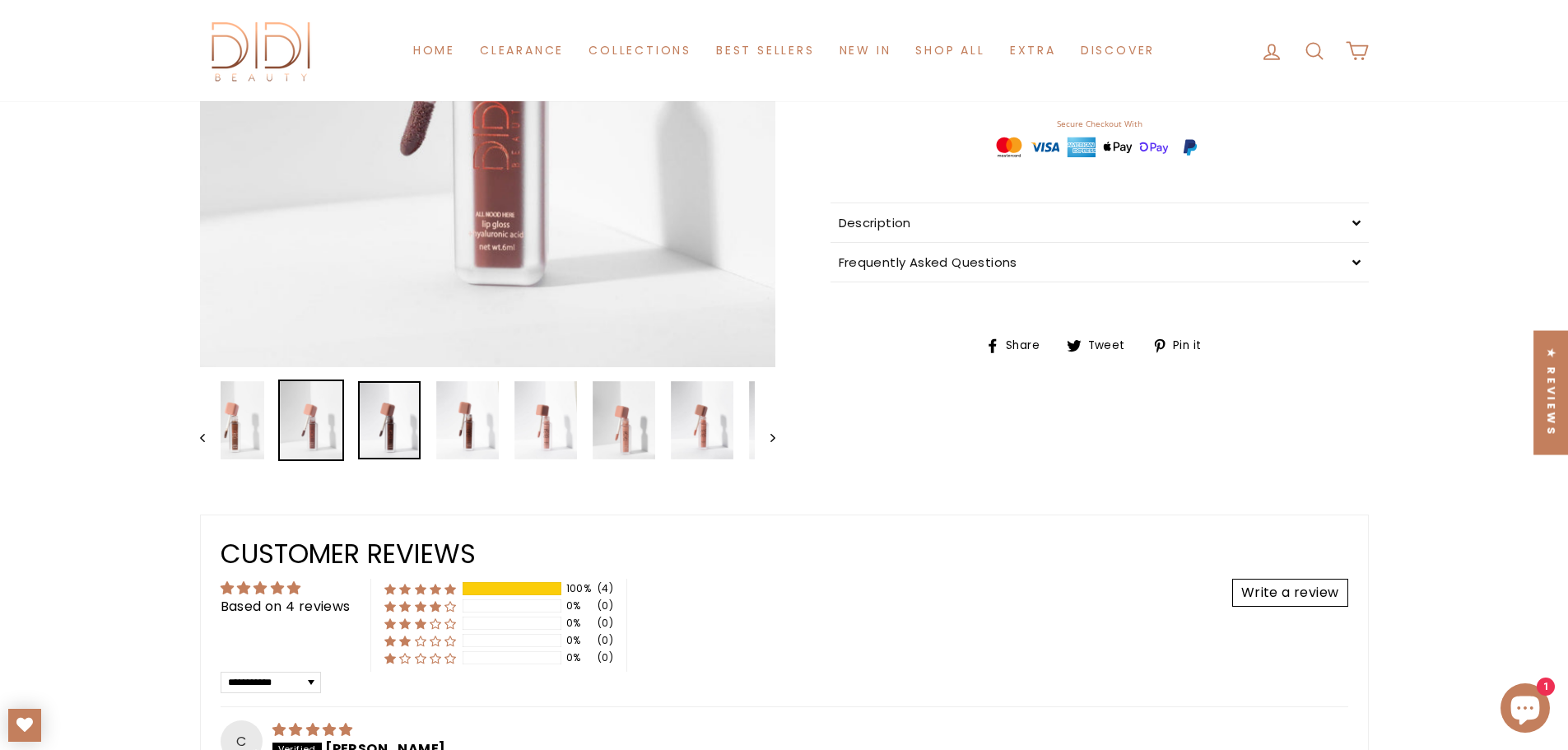
click at [399, 413] on img at bounding box center [389, 420] width 63 height 78
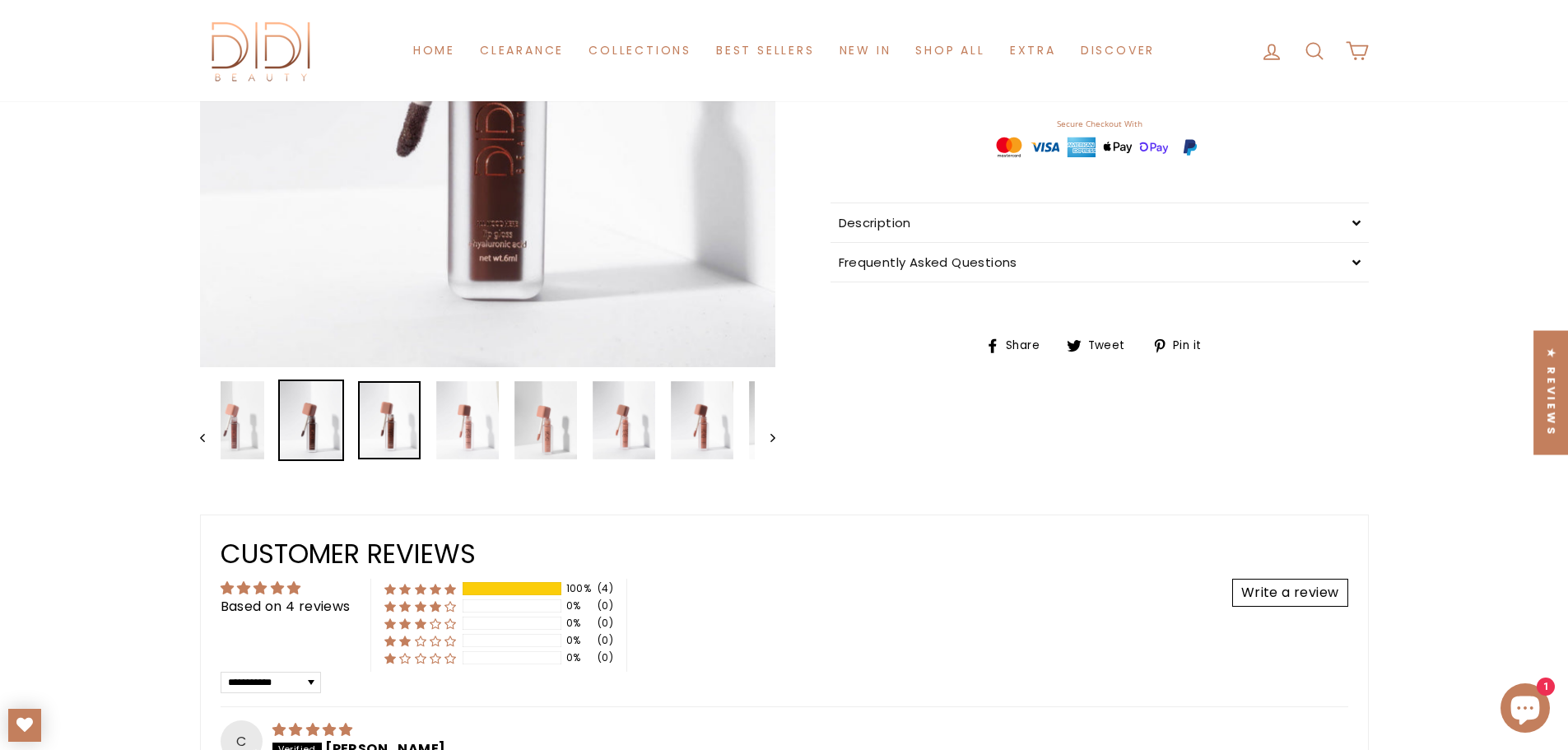
click at [399, 413] on img at bounding box center [389, 420] width 63 height 78
click at [475, 410] on img at bounding box center [467, 420] width 63 height 78
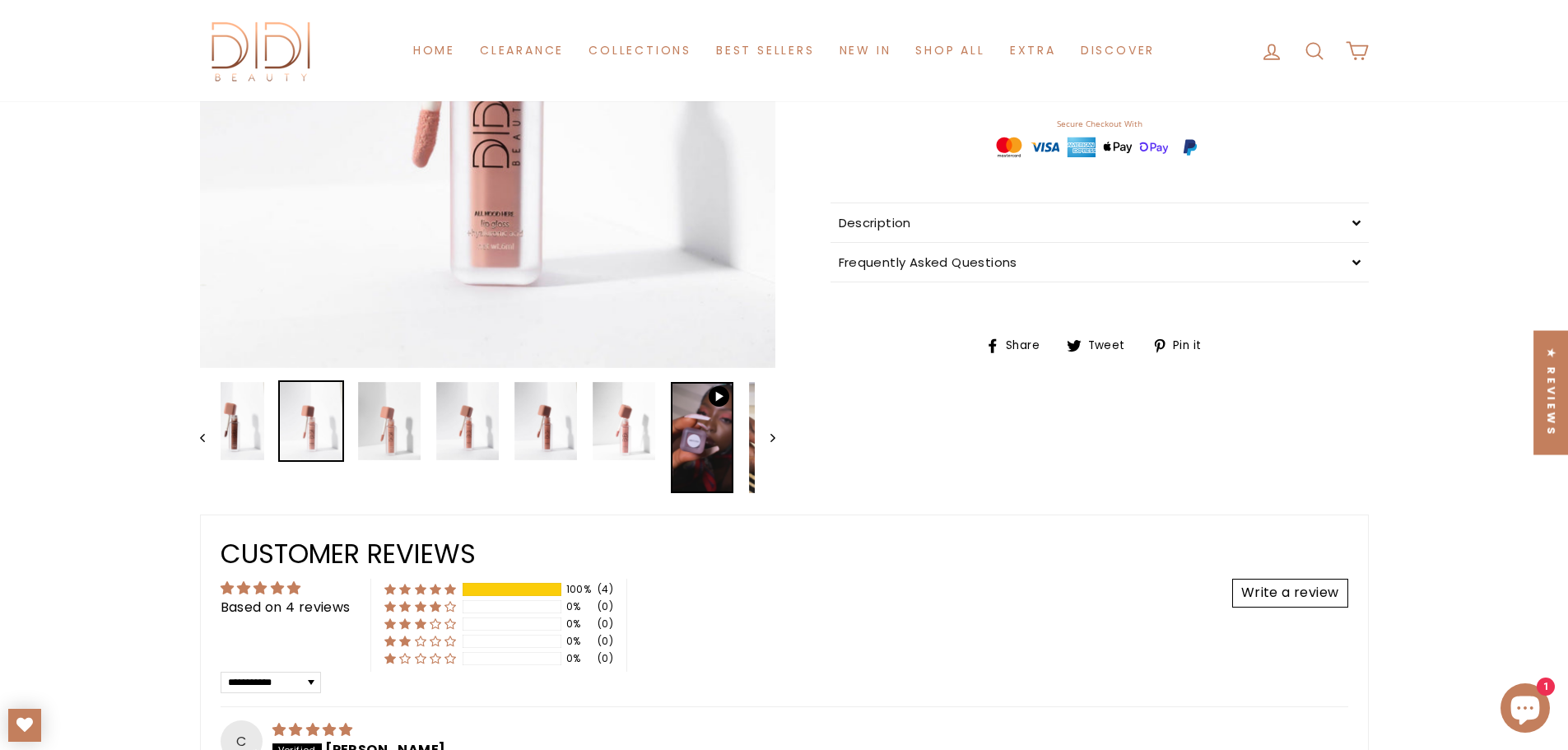
click at [682, 430] on img at bounding box center [701, 437] width 63 height 111
